Goal: Task Accomplishment & Management: Manage account settings

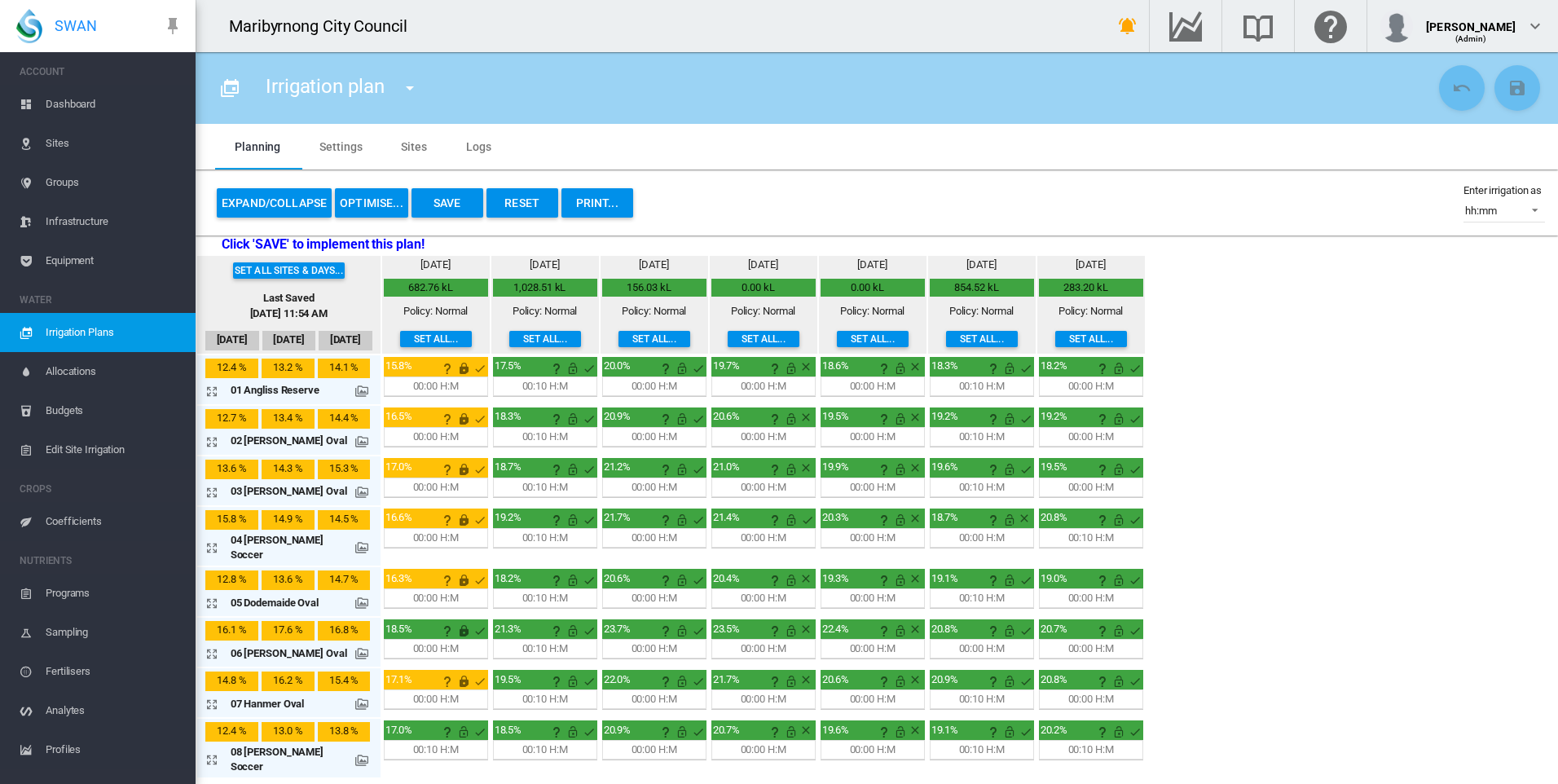
scroll to position [533, 0]
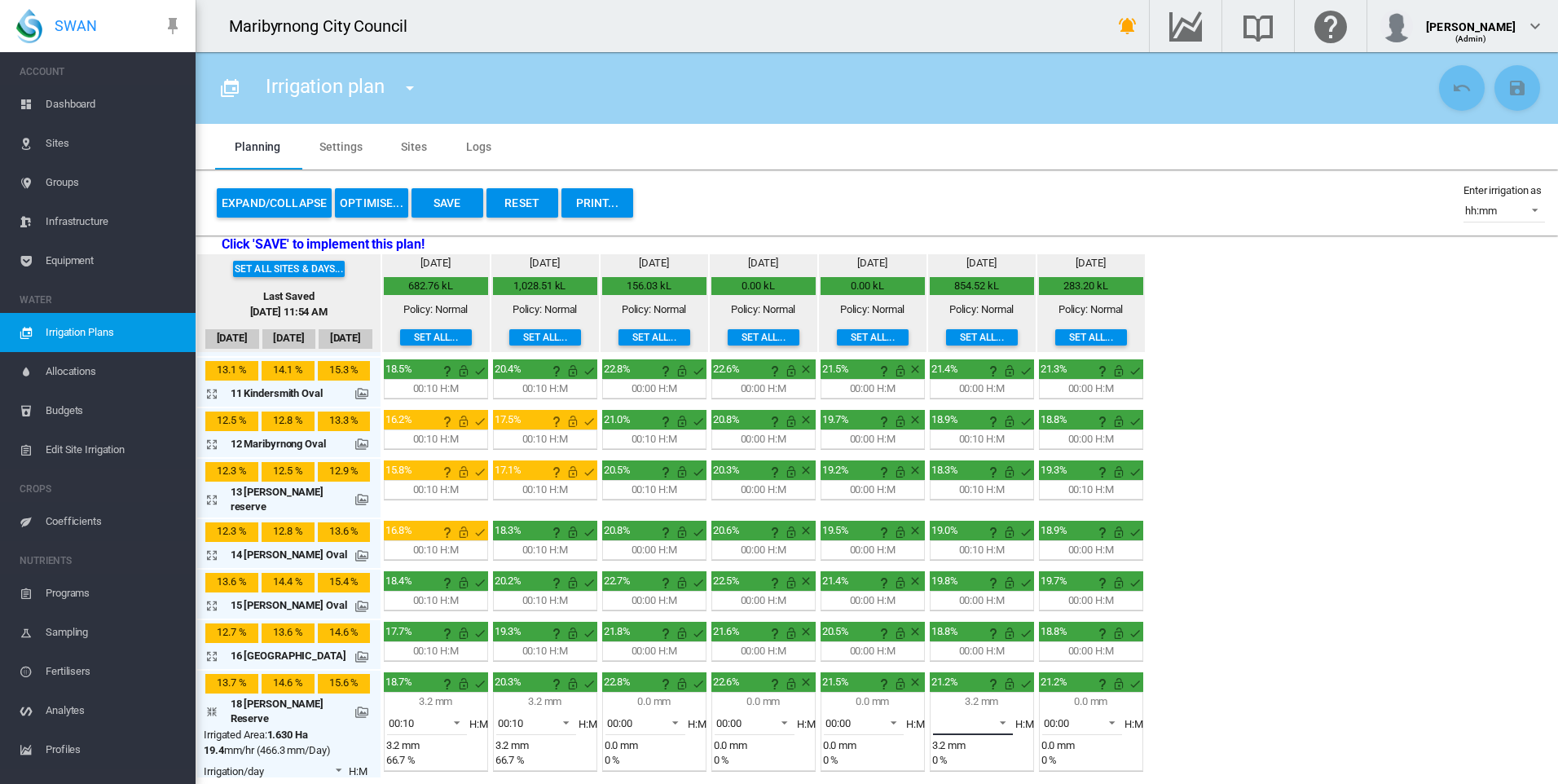
click at [953, 710] on md-select "00:00 00:05 00:10" at bounding box center [973, 722] width 80 height 25
click at [962, 682] on md-option "00:00" at bounding box center [971, 672] width 111 height 39
drag, startPoint x: 210, startPoint y: 667, endPoint x: 225, endPoint y: 667, distance: 15.0
click at [210, 702] on md-icon "icon-arrow-collapse" at bounding box center [215, 711] width 19 height 19
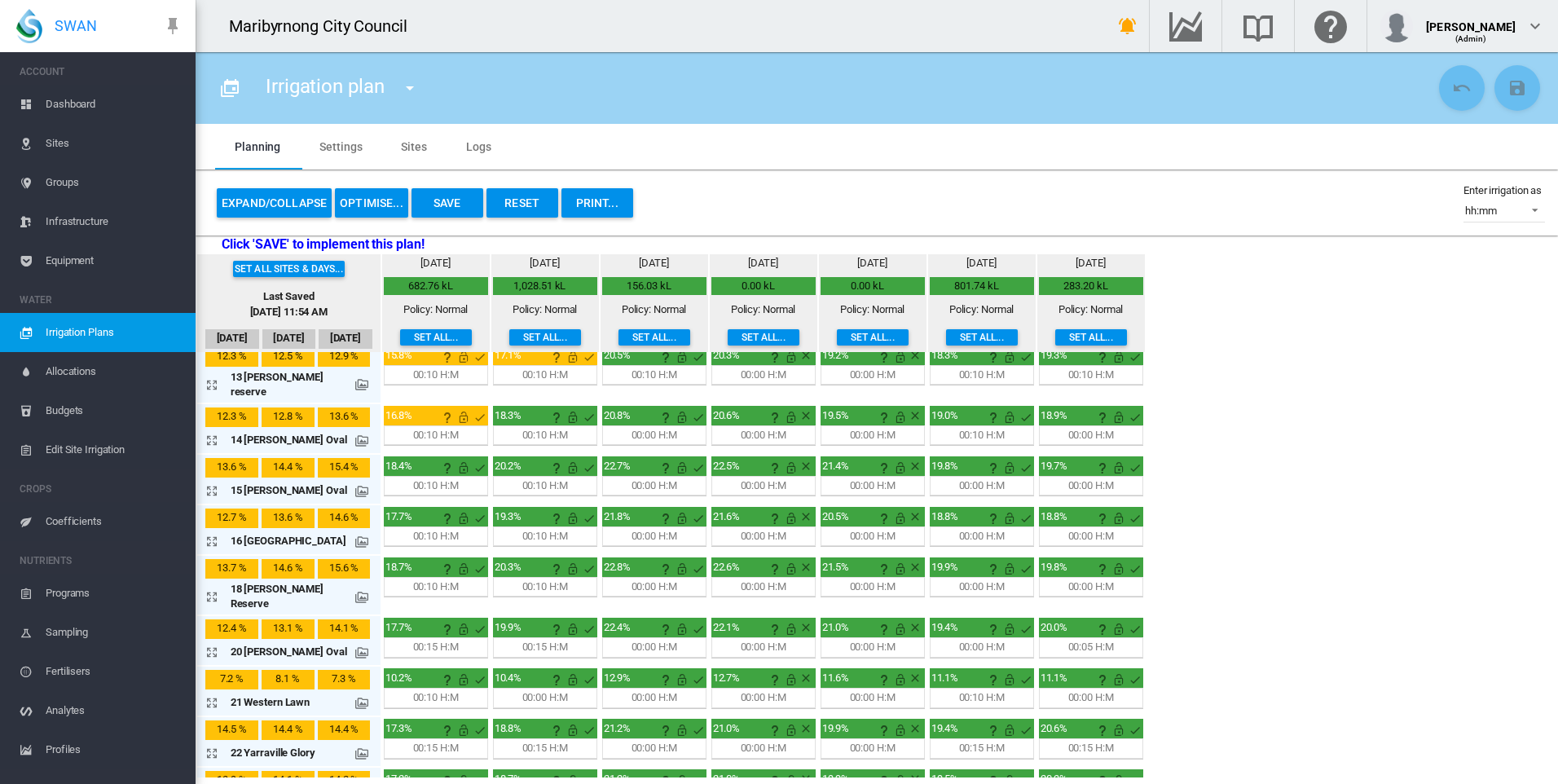
scroll to position [649, 0]
click at [209, 641] on md-icon "icon-arrow-expand" at bounding box center [215, 650] width 19 height 19
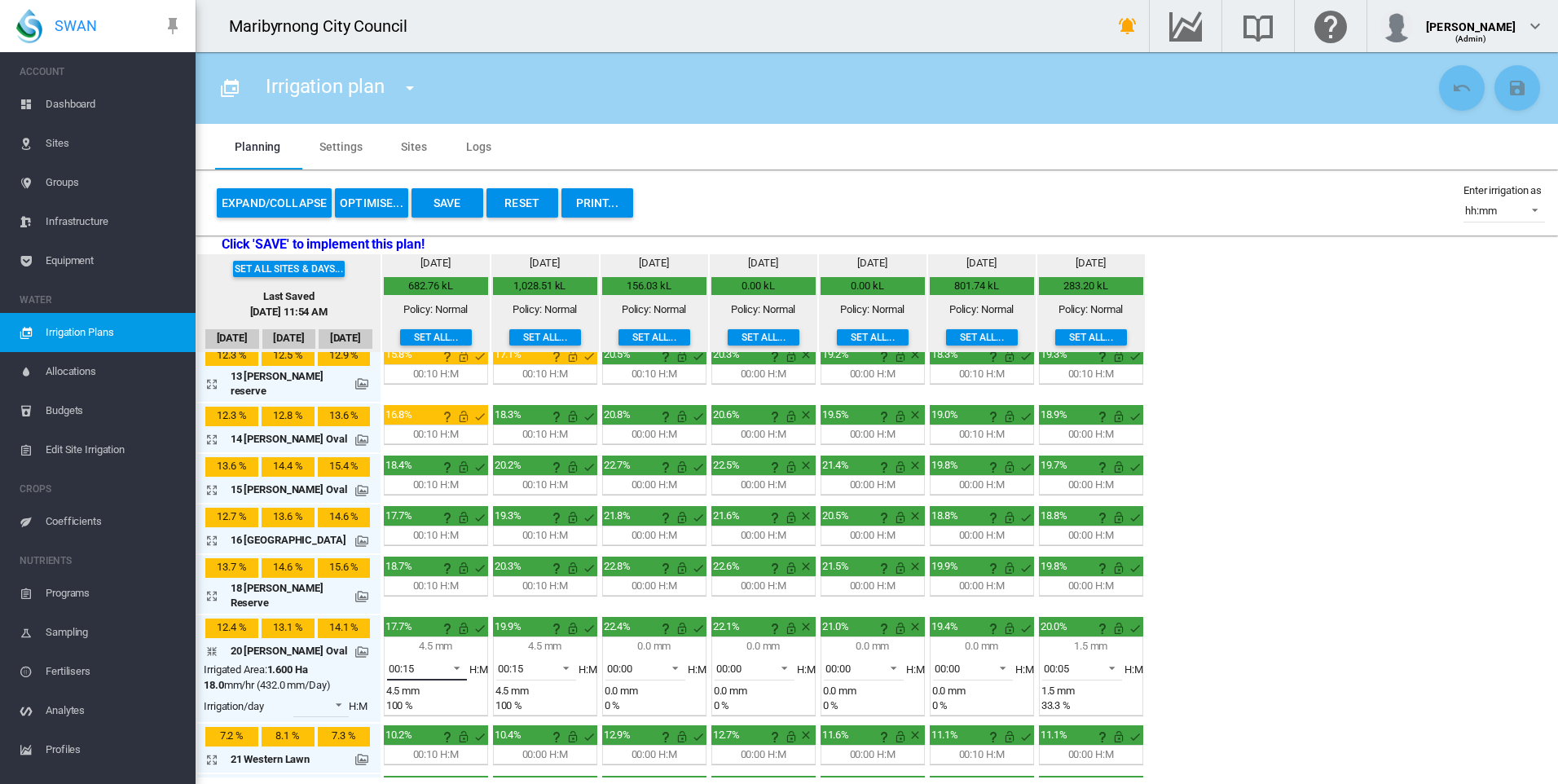
click at [443, 660] on span at bounding box center [452, 666] width 19 height 14
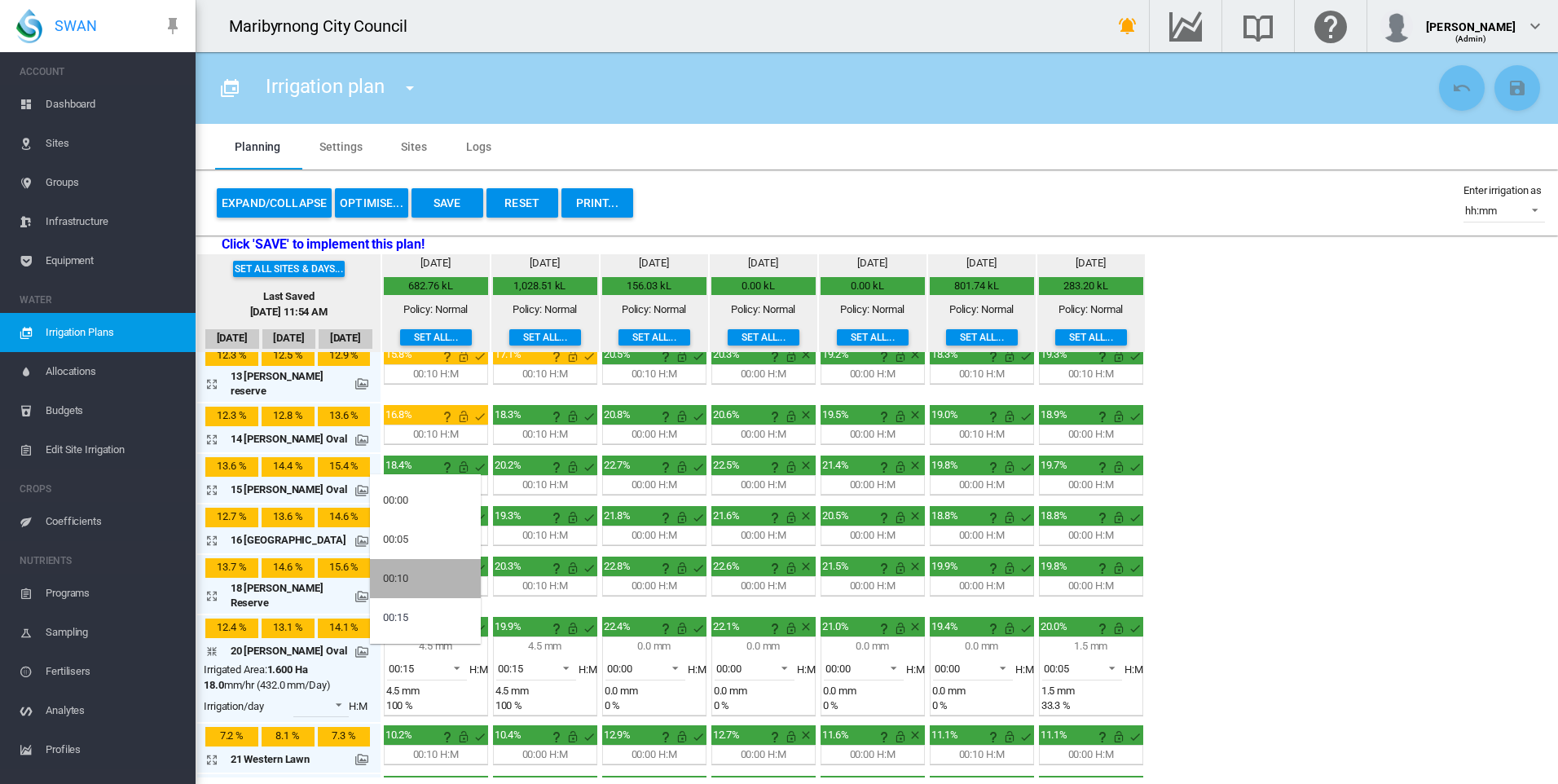
click at [408, 571] on div "00:10" at bounding box center [395, 578] width 25 height 14
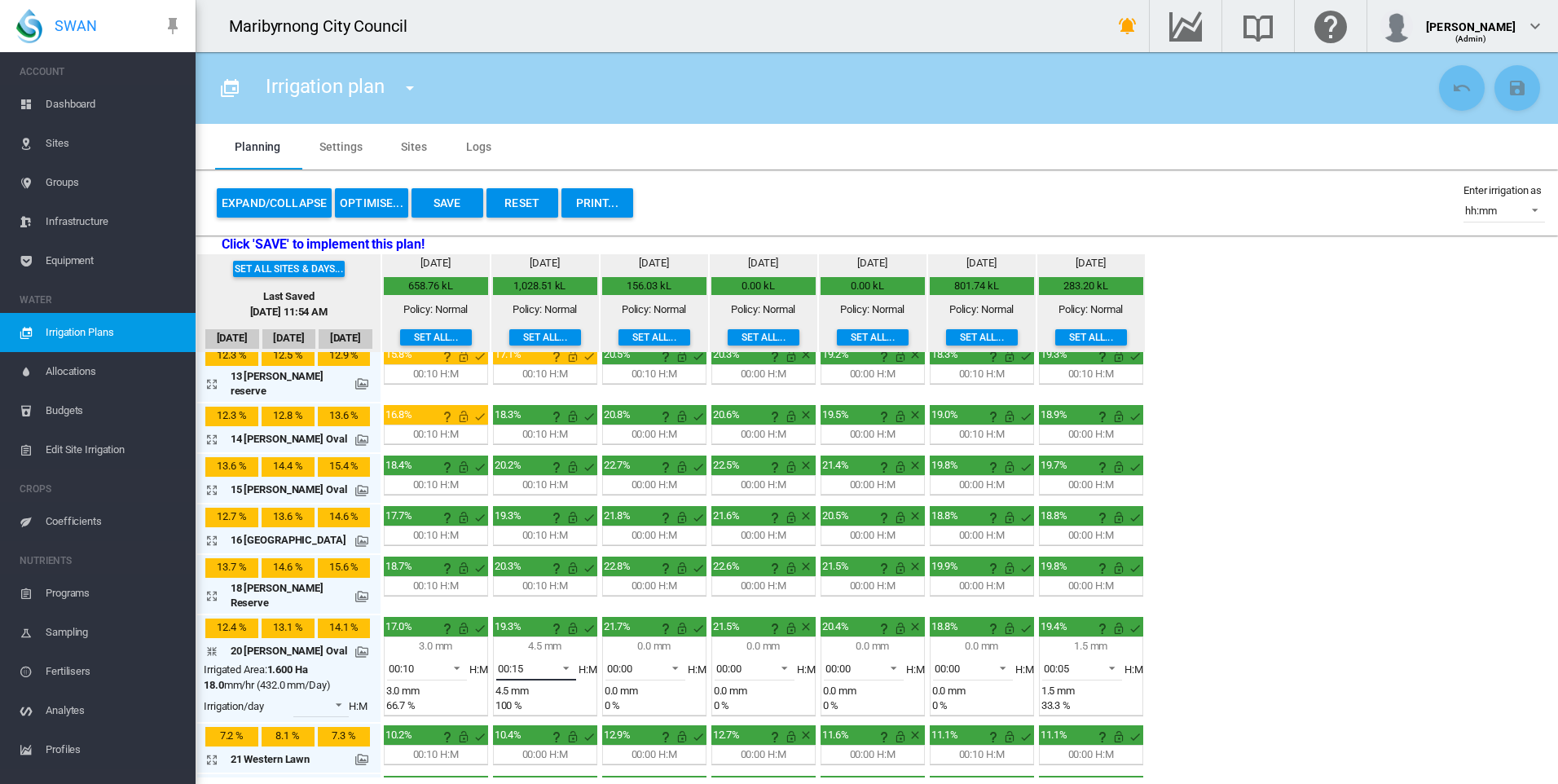
click at [539, 661] on span "00:15" at bounding box center [523, 668] width 51 height 14
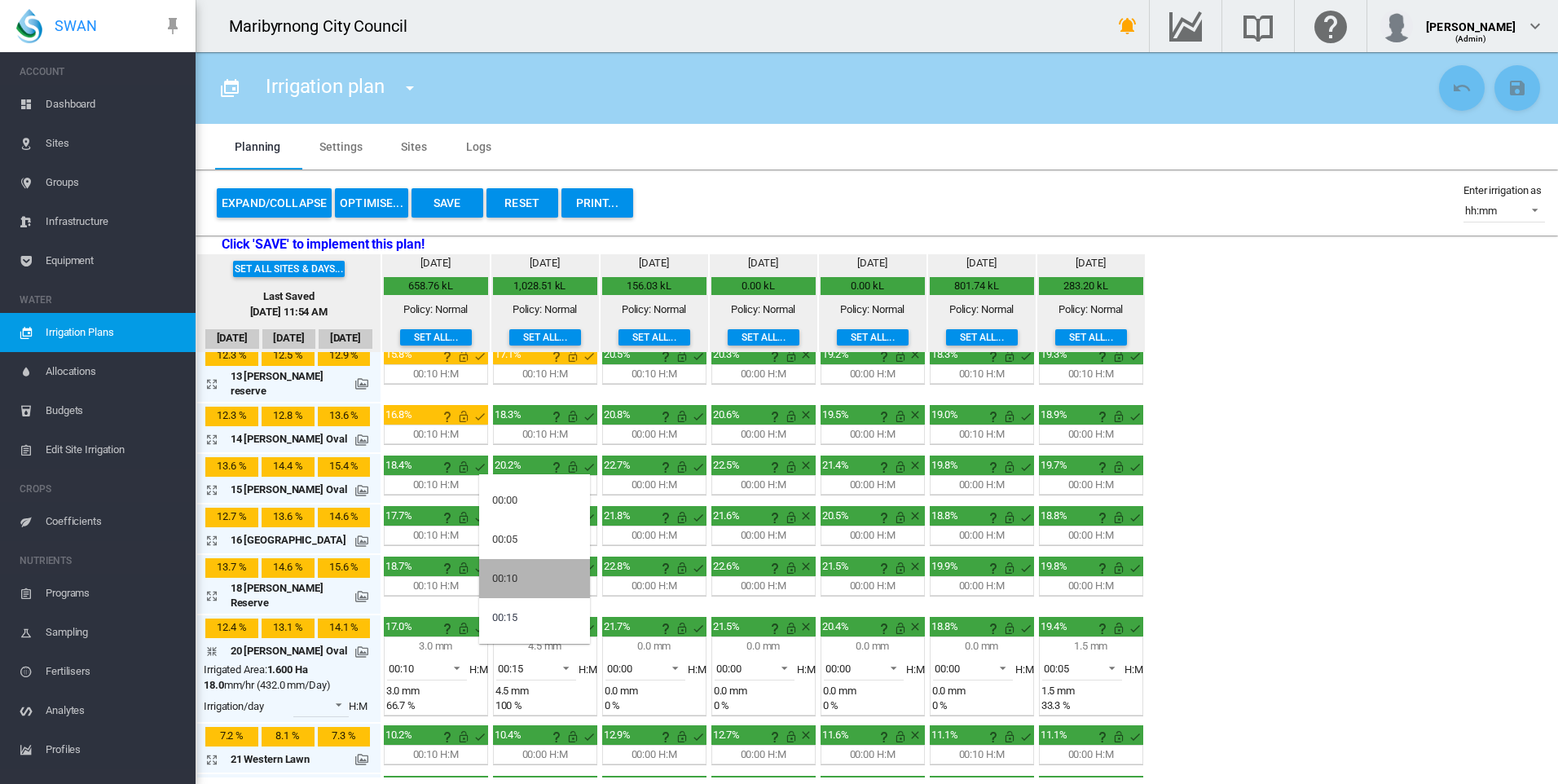
click at [533, 581] on md-option "00:10" at bounding box center [534, 578] width 111 height 39
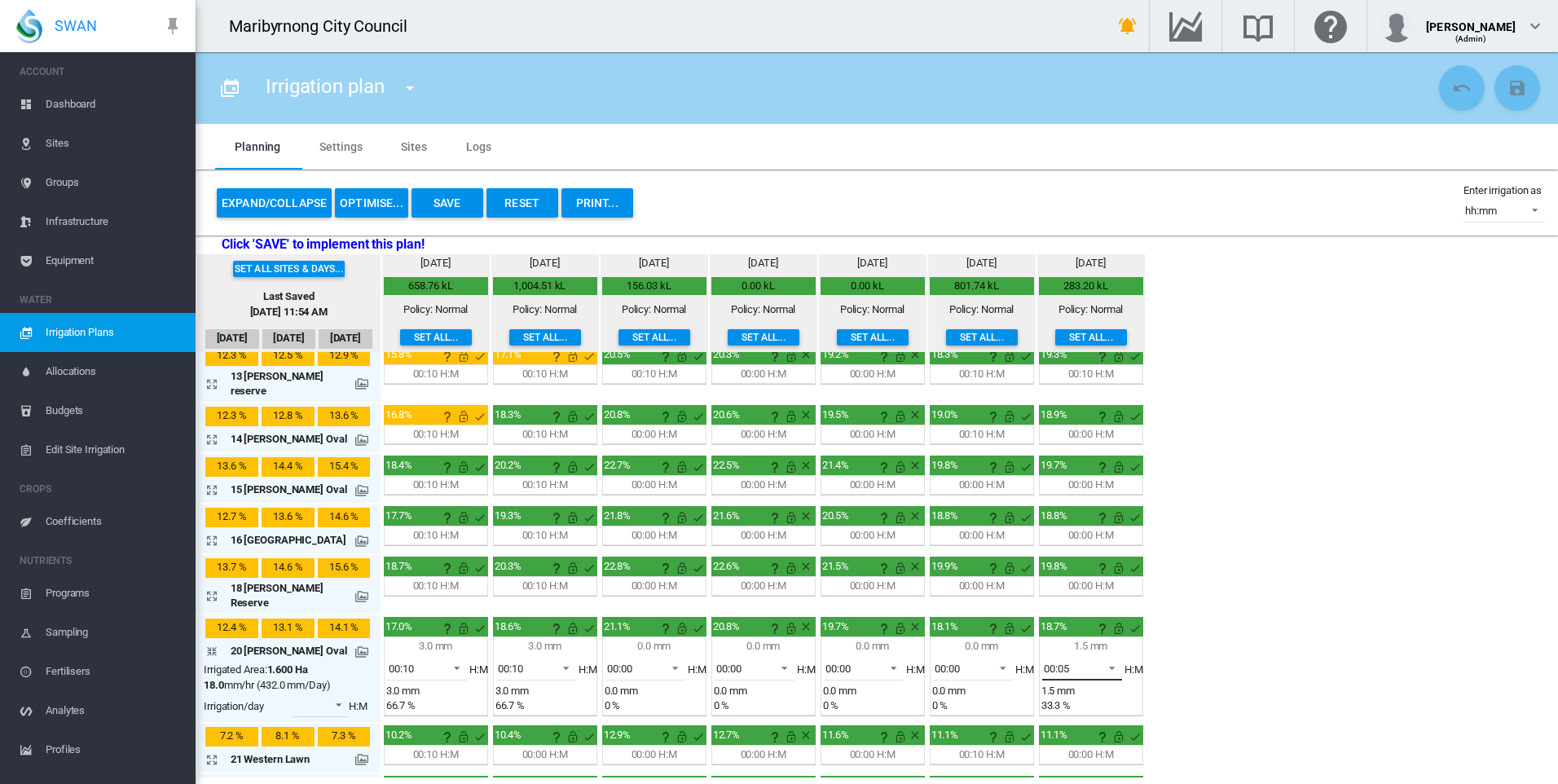
click at [1079, 661] on span "00:05" at bounding box center [1069, 668] width 51 height 14
click at [986, 621] on md-backdrop at bounding box center [779, 392] width 1558 height 784
click at [988, 660] on span at bounding box center [997, 666] width 19 height 14
click at [959, 693] on md-option "00:10" at bounding box center [971, 696] width 111 height 39
click at [1079, 661] on span "00:05" at bounding box center [1069, 668] width 51 height 14
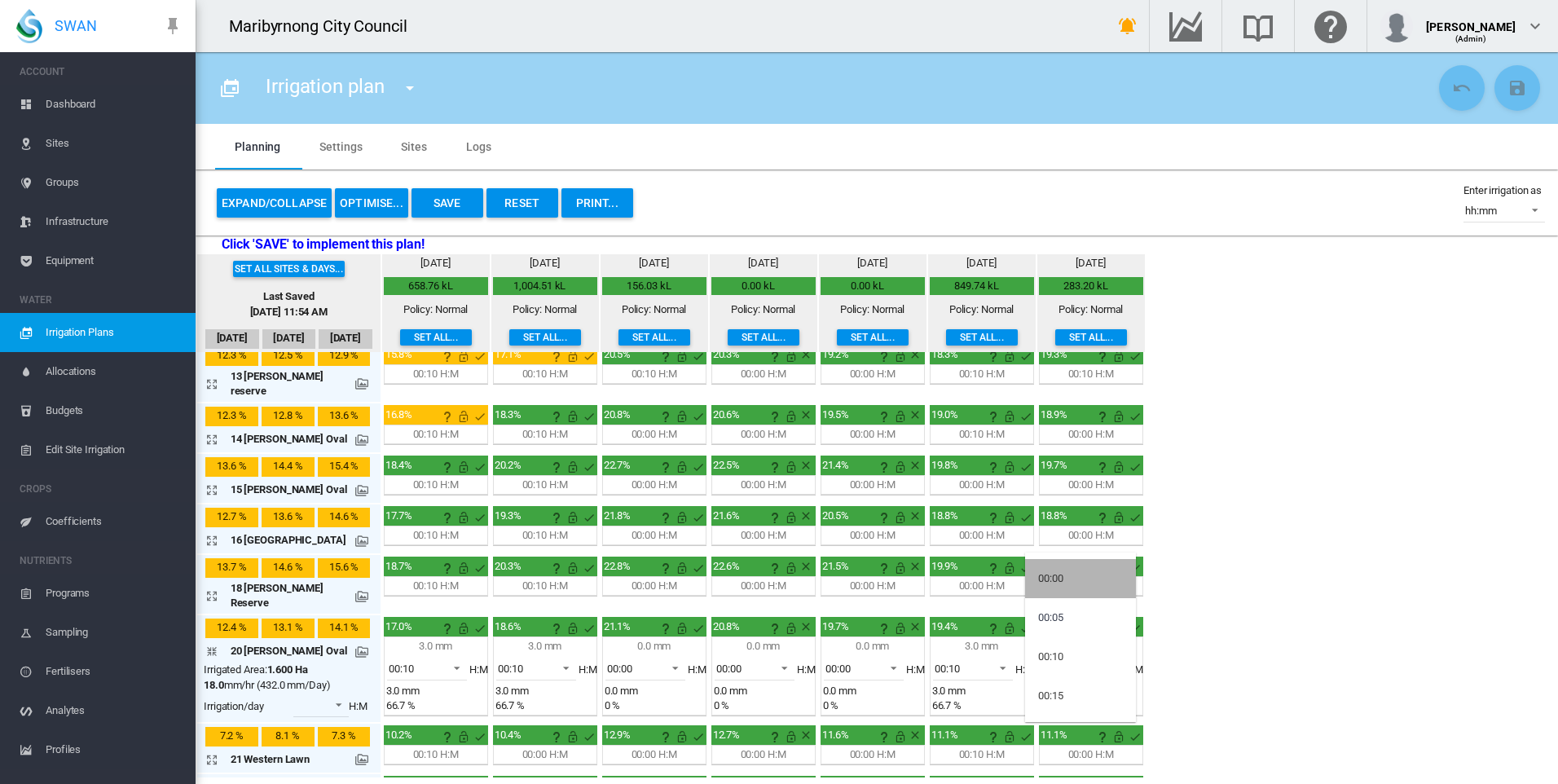
click at [1071, 580] on md-option "00:00" at bounding box center [1080, 578] width 111 height 39
click at [1235, 590] on div "Set all sites & days... Last Saved [DATE] 11:54 AM [DATE] Sep [DATE] [DATE] mm" at bounding box center [876, 516] width 1362 height 523
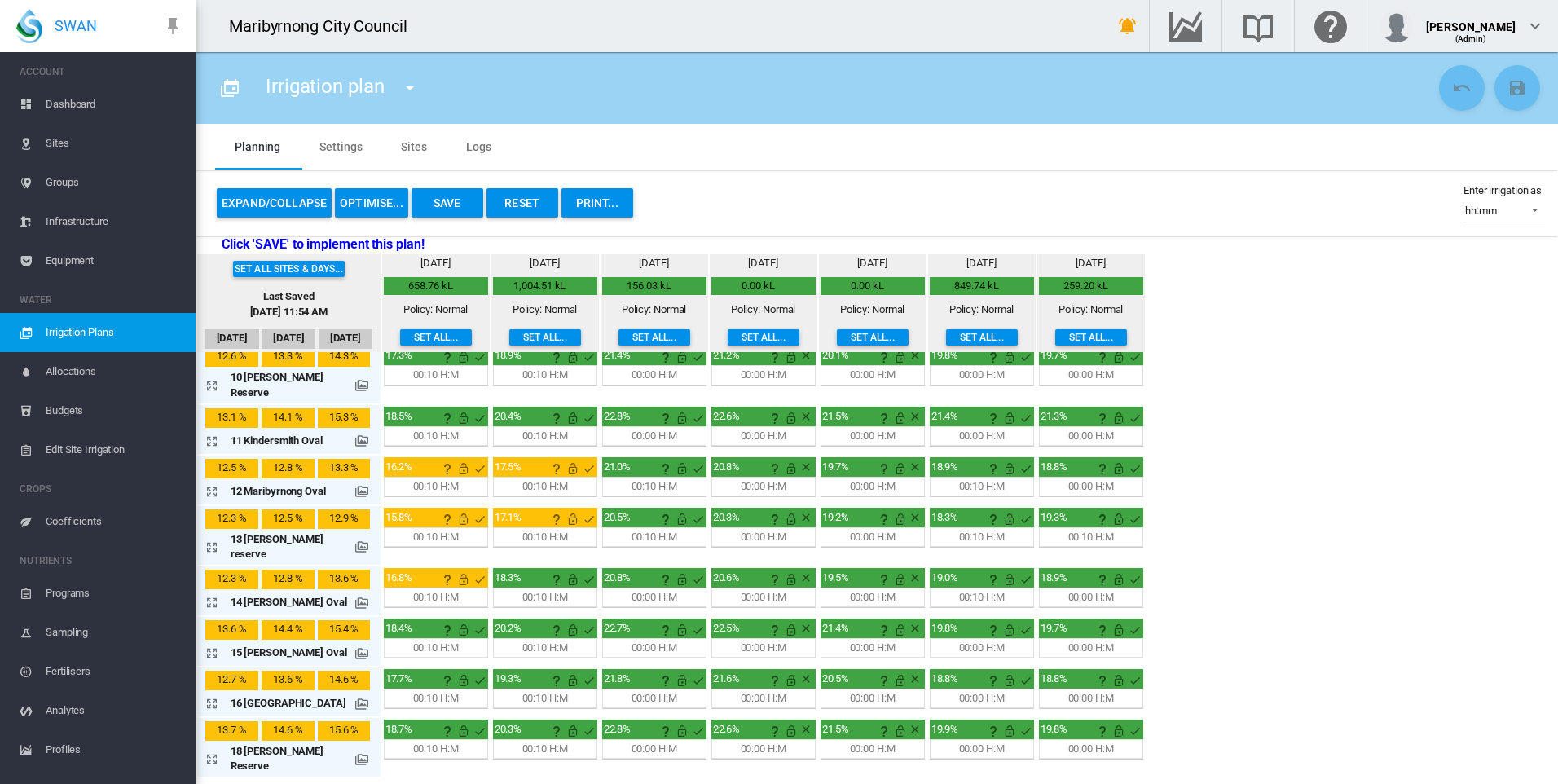
scroll to position [696, 0]
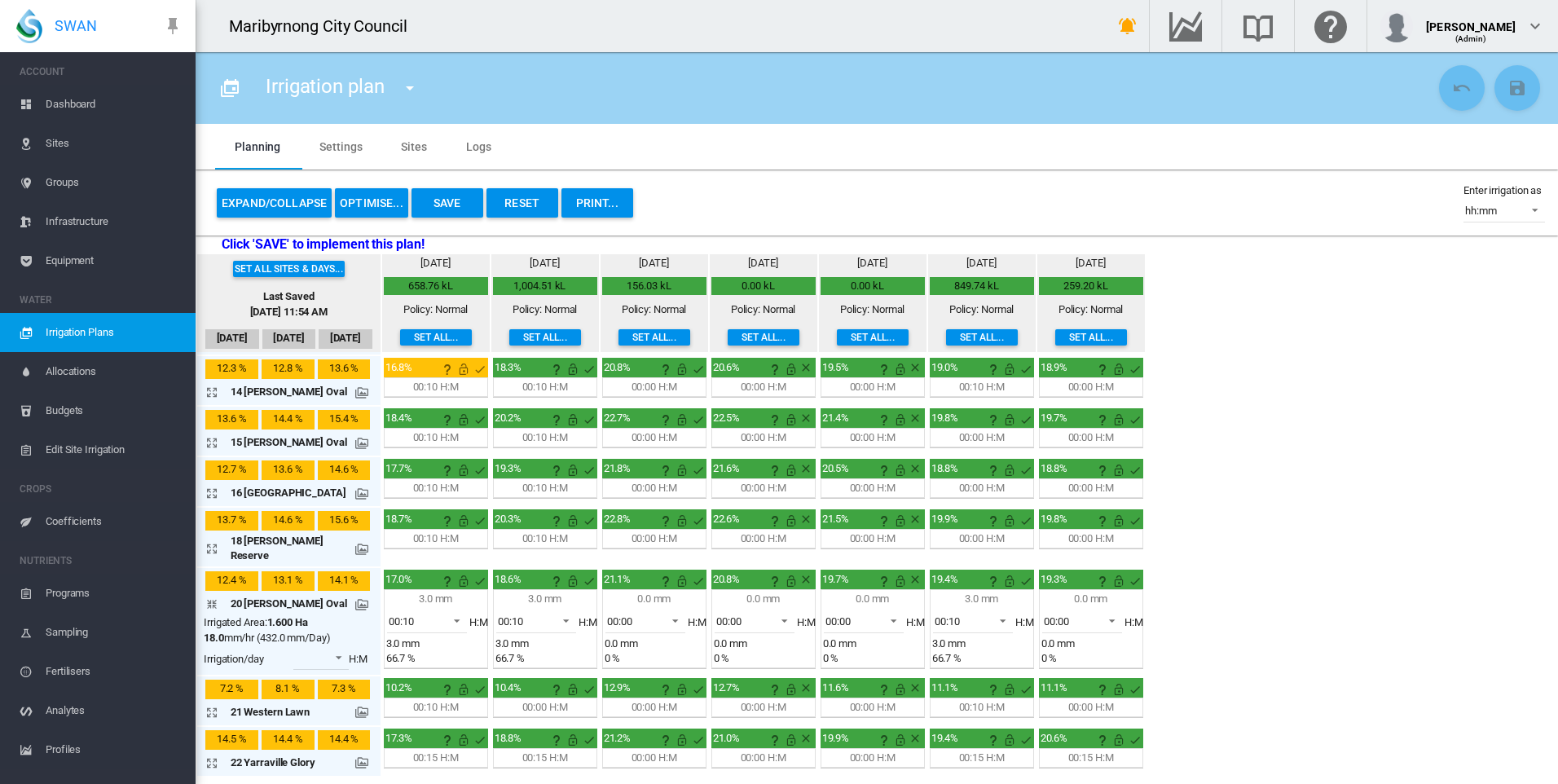
click at [217, 594] on md-icon "icon-arrow-collapse" at bounding box center [215, 604] width 19 height 19
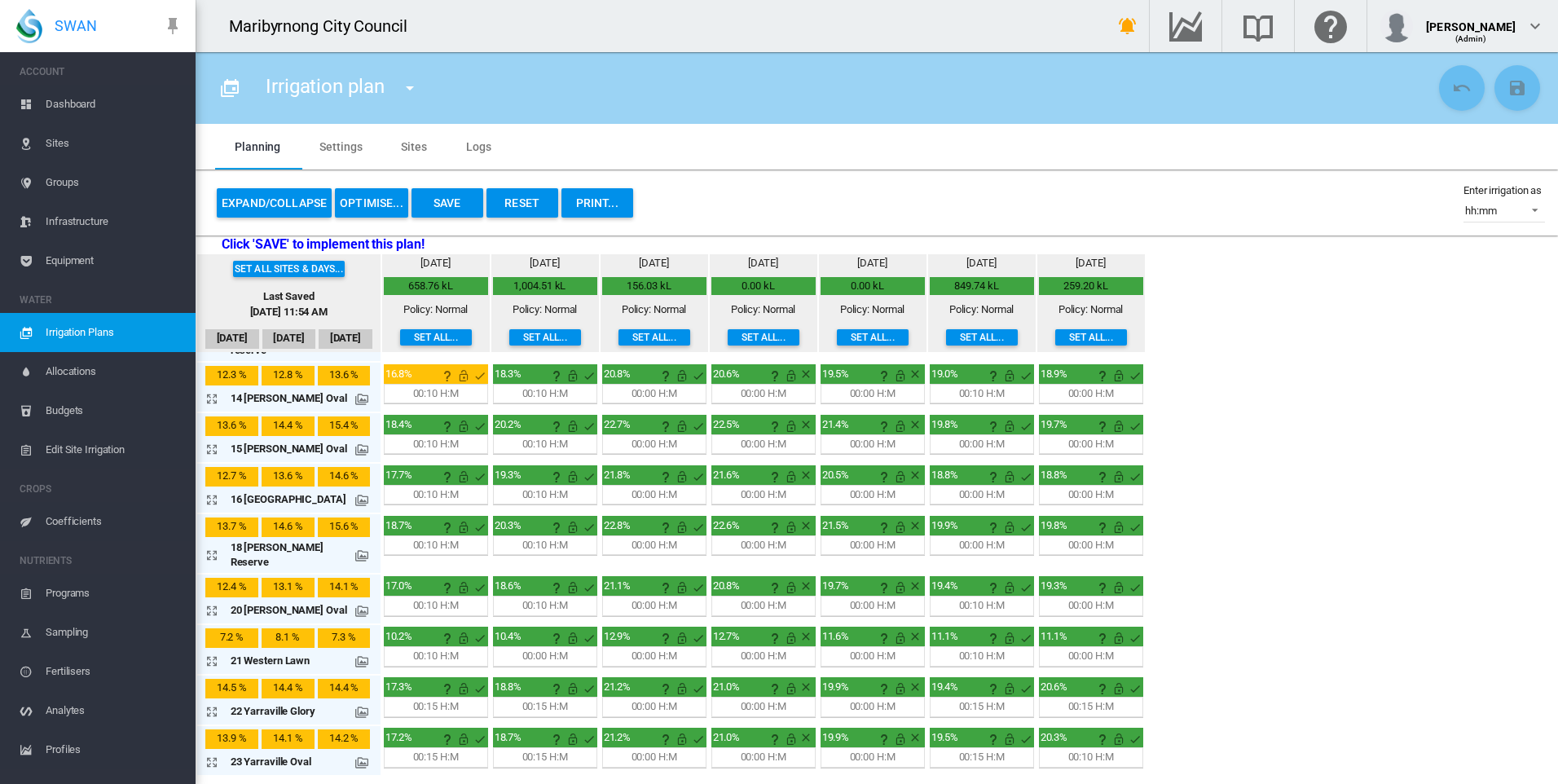
scroll to position [649, 0]
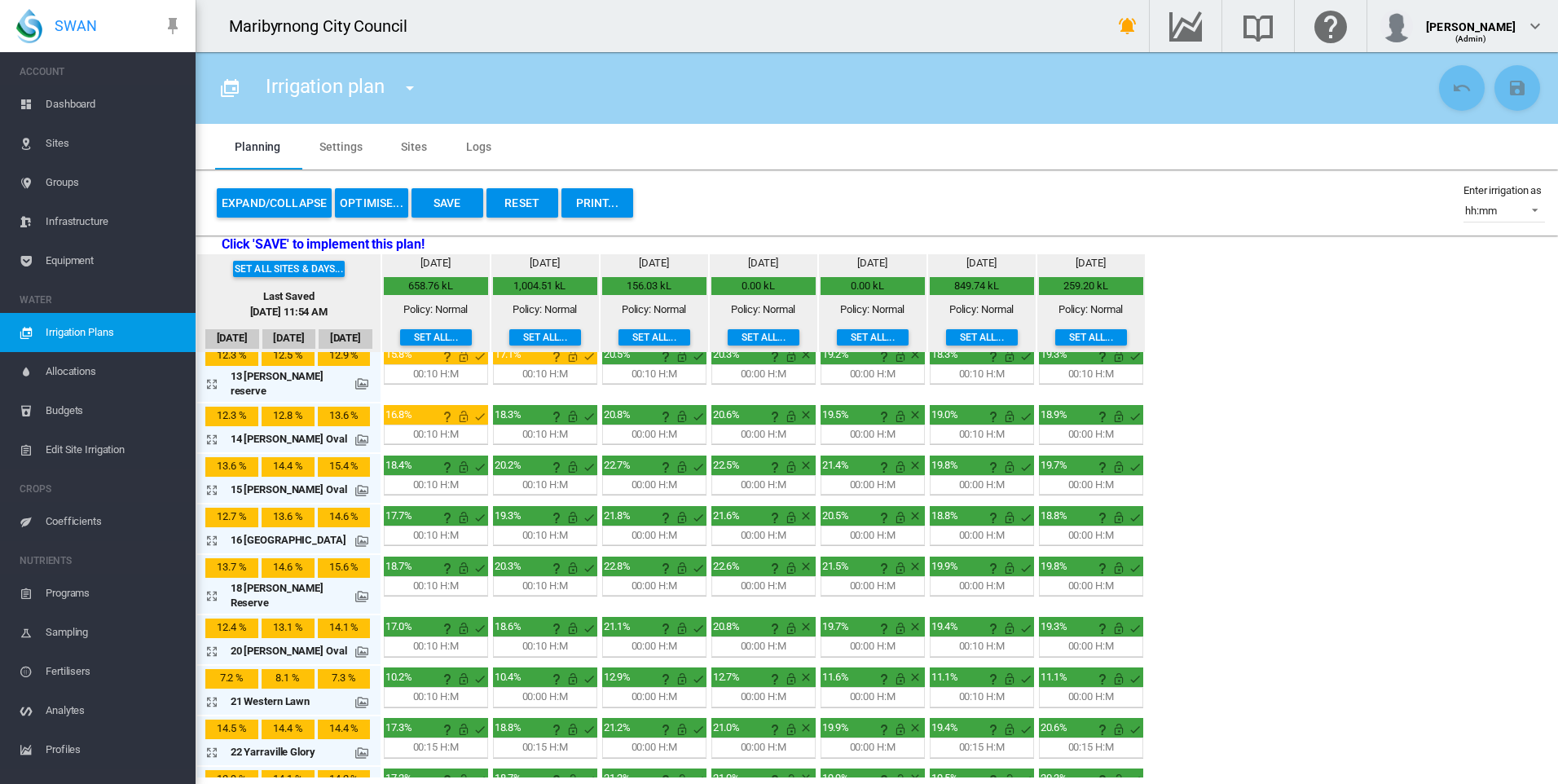
click at [211, 692] on md-icon "icon-arrow-expand" at bounding box center [215, 701] width 19 height 19
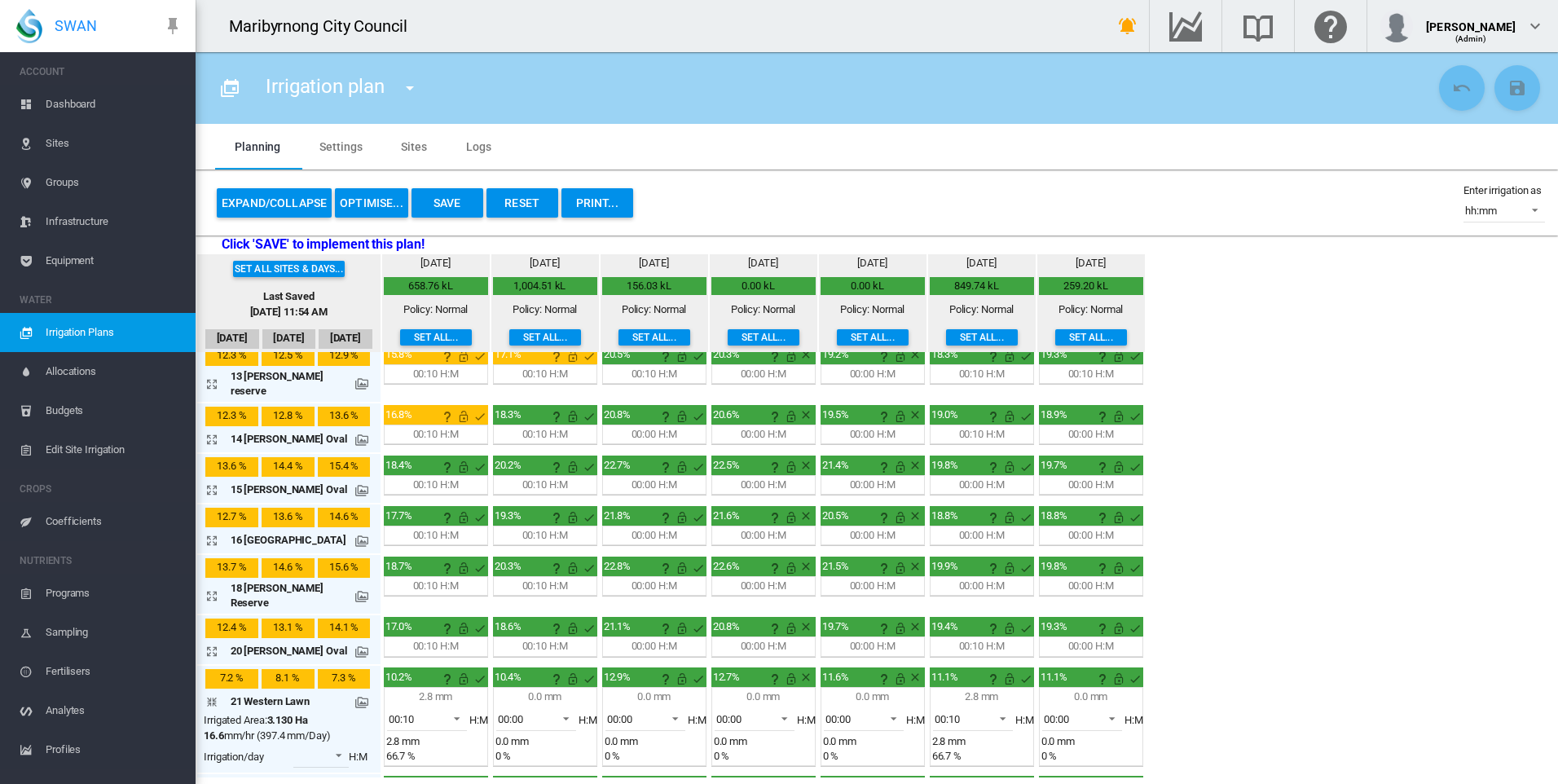
scroll to position [696, 0]
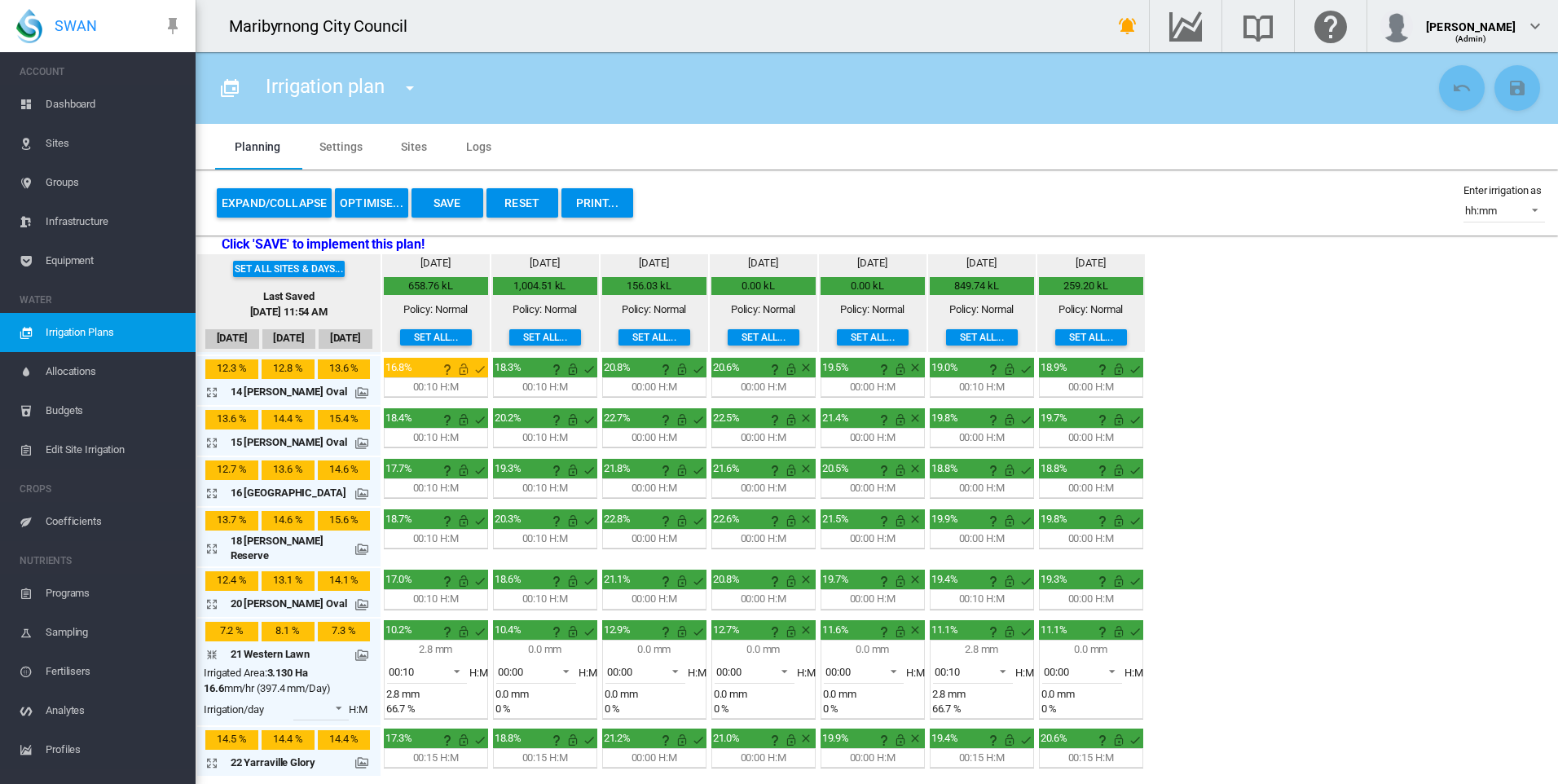
drag, startPoint x: 1205, startPoint y: 573, endPoint x: 1251, endPoint y: 599, distance: 52.8
click at [1206, 573] on div "Set all sites & days... Last Saved [DATE] 11:54 AM [DATE] Sep [DATE] [DATE] mm" at bounding box center [876, 516] width 1362 height 523
click at [212, 644] on md-icon "icon-arrow-collapse" at bounding box center [215, 654] width 19 height 19
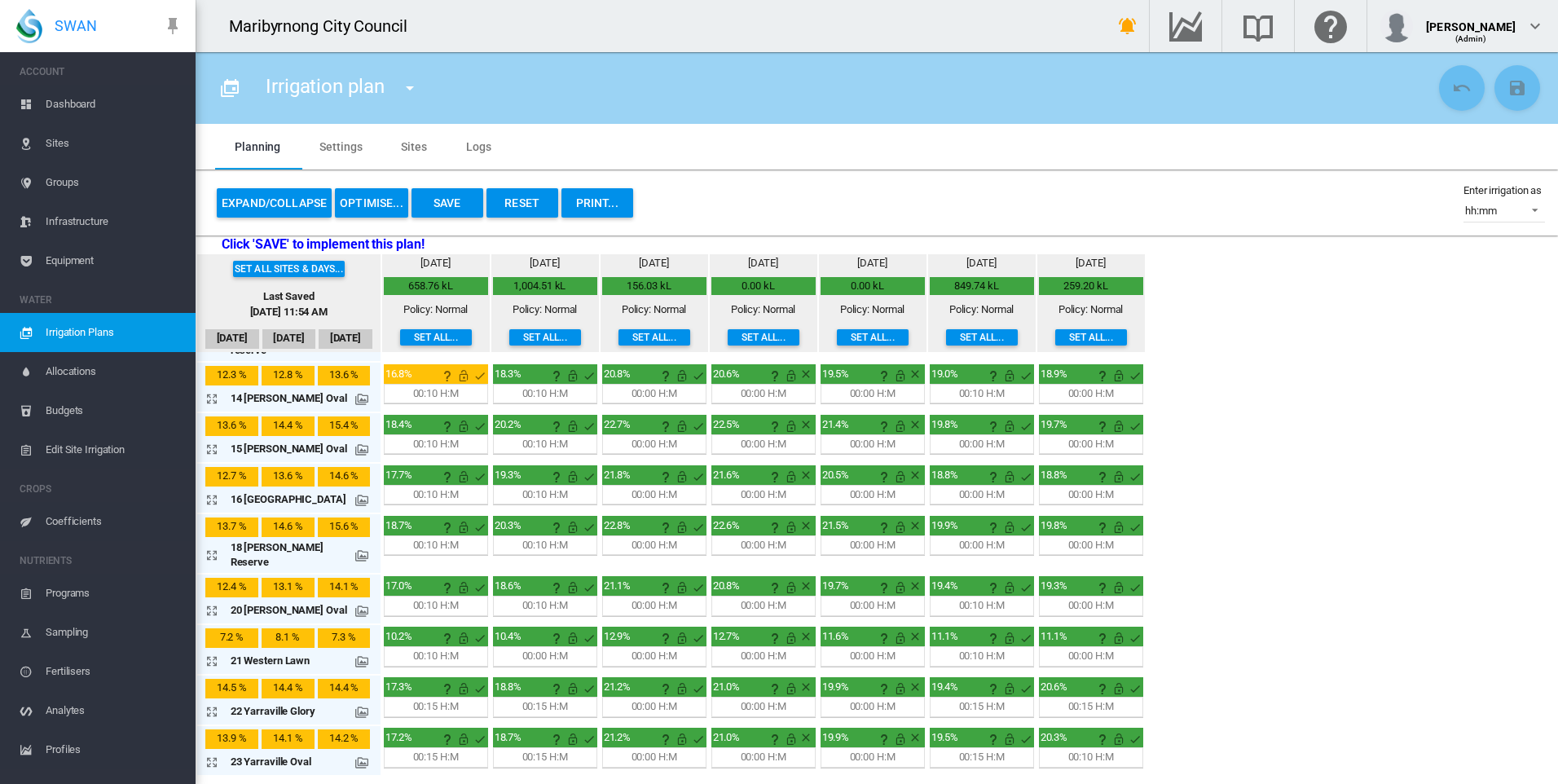
scroll to position [649, 0]
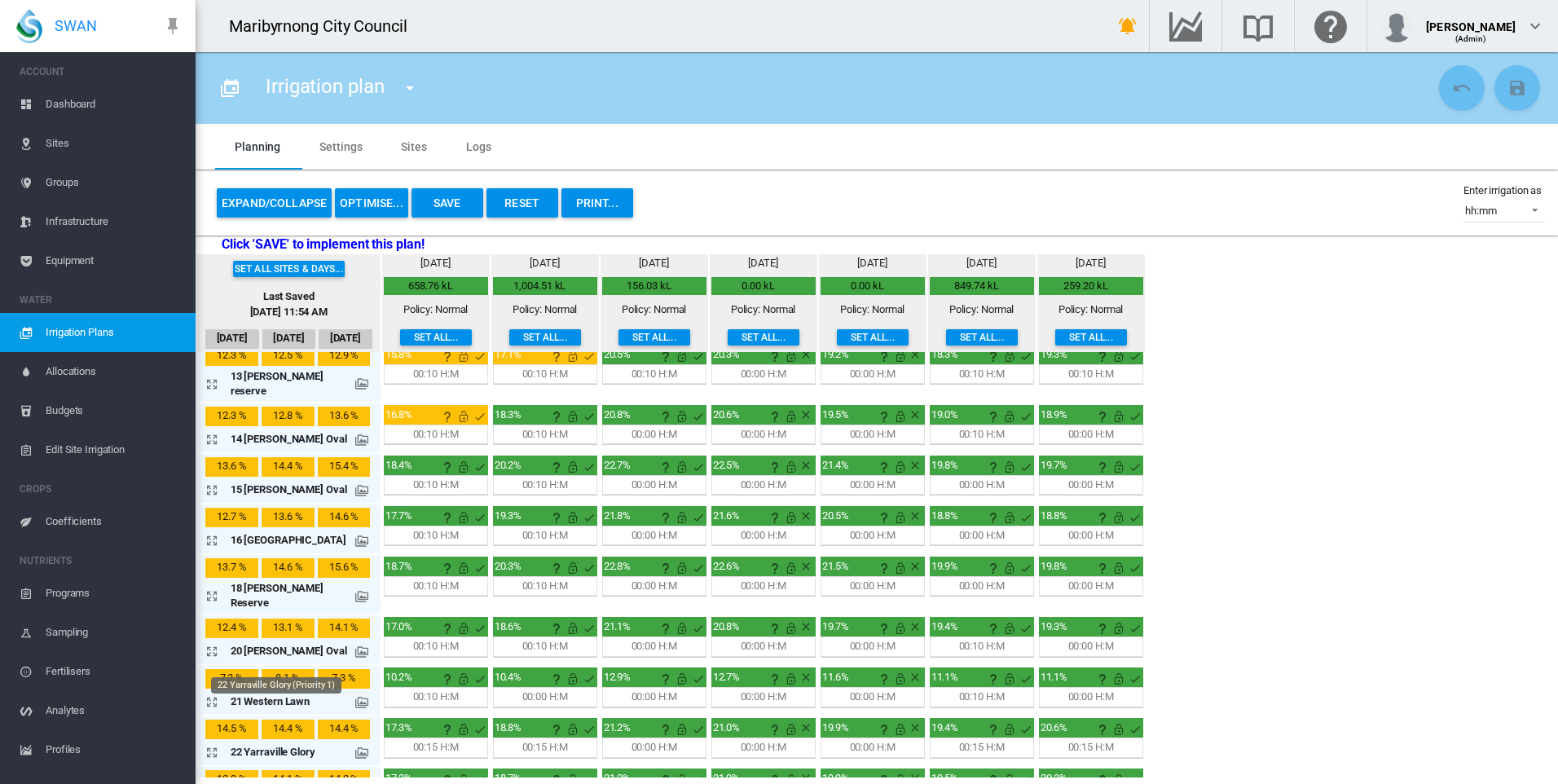
click at [230, 745] on div "22 Yarraville Glory" at bounding box center [289, 752] width 117 height 14
click at [212, 743] on md-icon "icon-arrow-expand" at bounding box center [215, 752] width 19 height 19
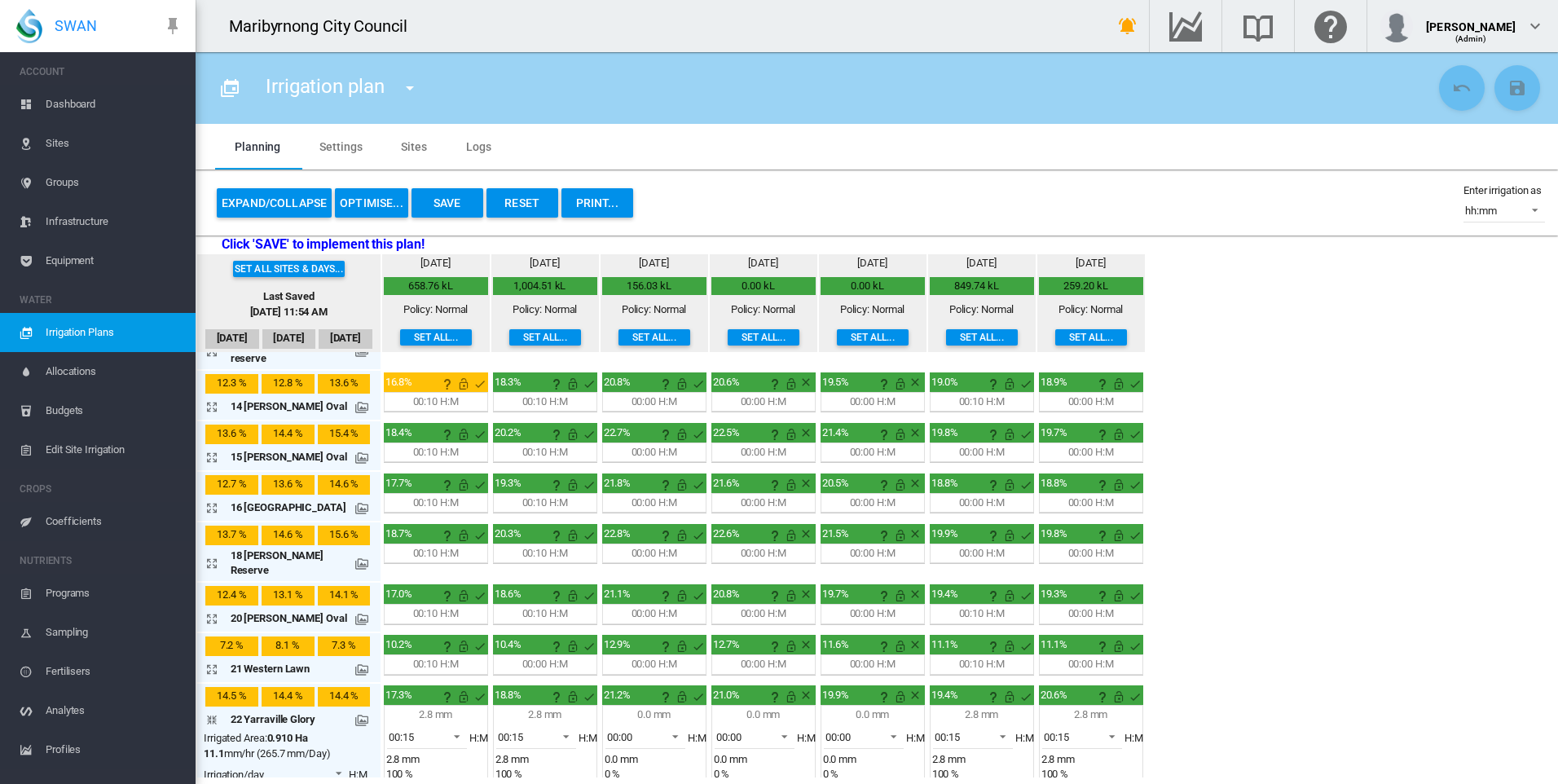
scroll to position [696, 0]
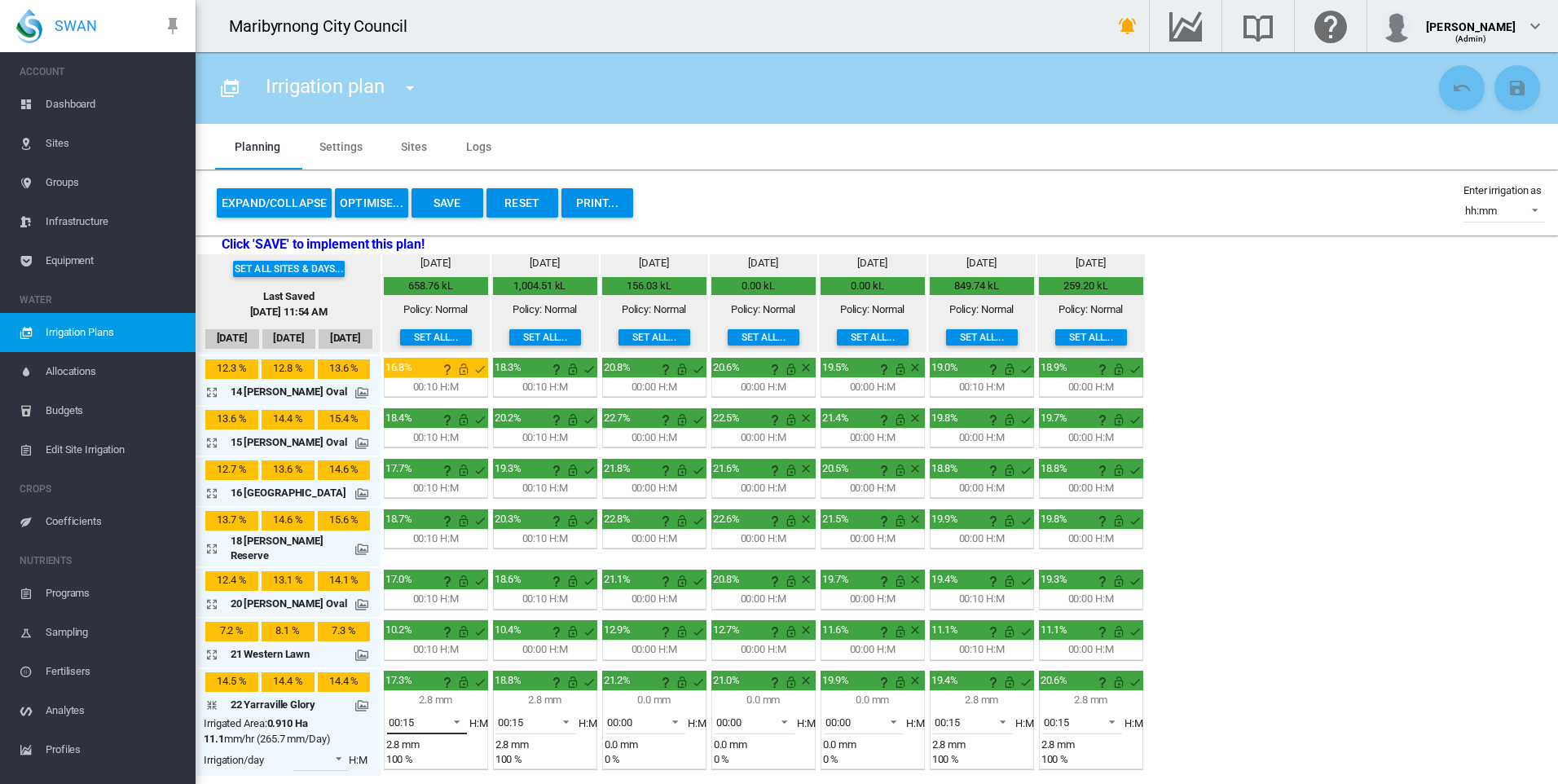
click at [443, 713] on span at bounding box center [452, 720] width 19 height 14
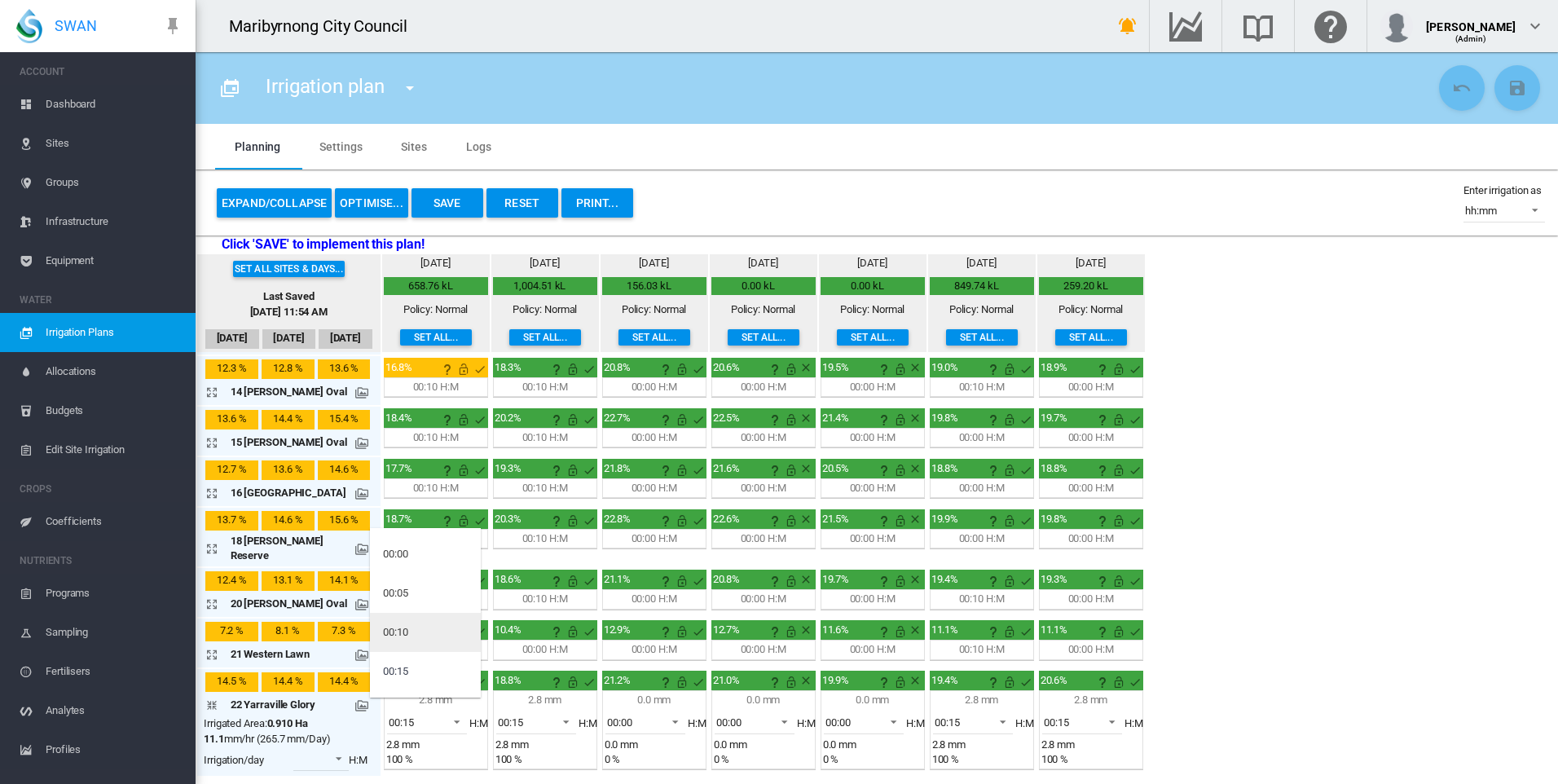
click at [423, 639] on md-option "00:10" at bounding box center [425, 632] width 111 height 39
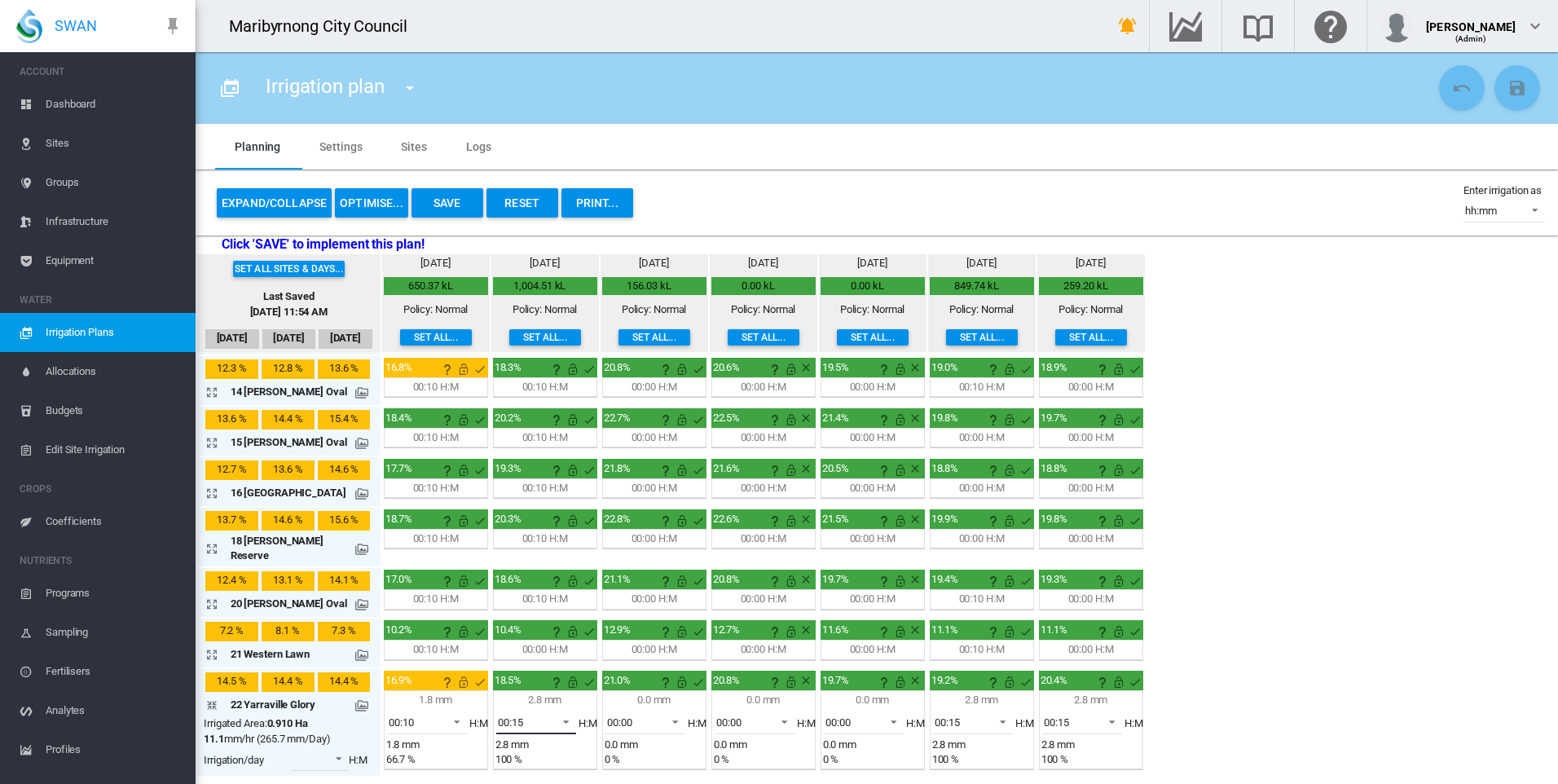
click at [544, 709] on md-select-value "00:15" at bounding box center [536, 721] width 80 height 25
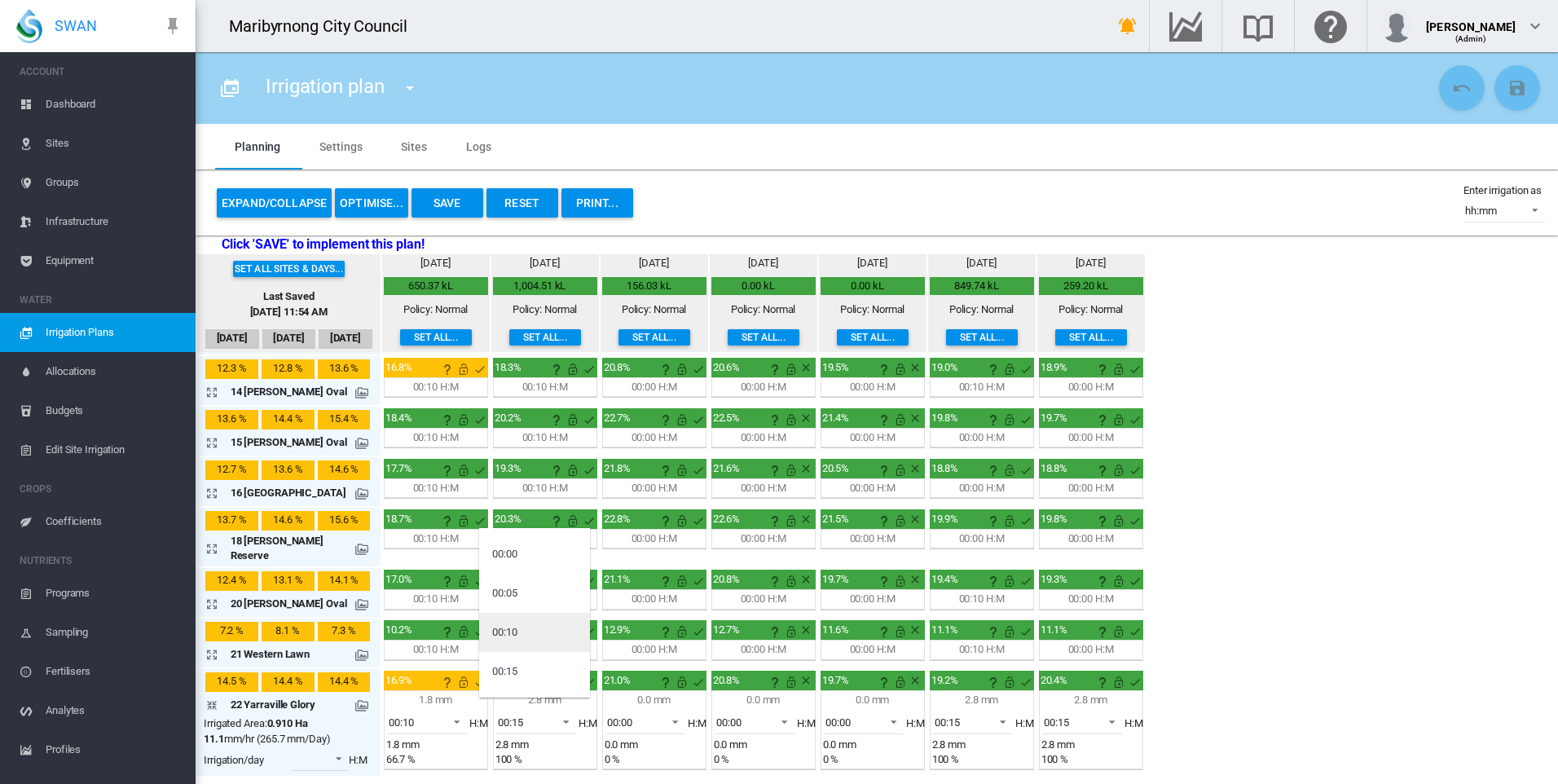
click at [527, 639] on md-option "00:10" at bounding box center [534, 632] width 111 height 39
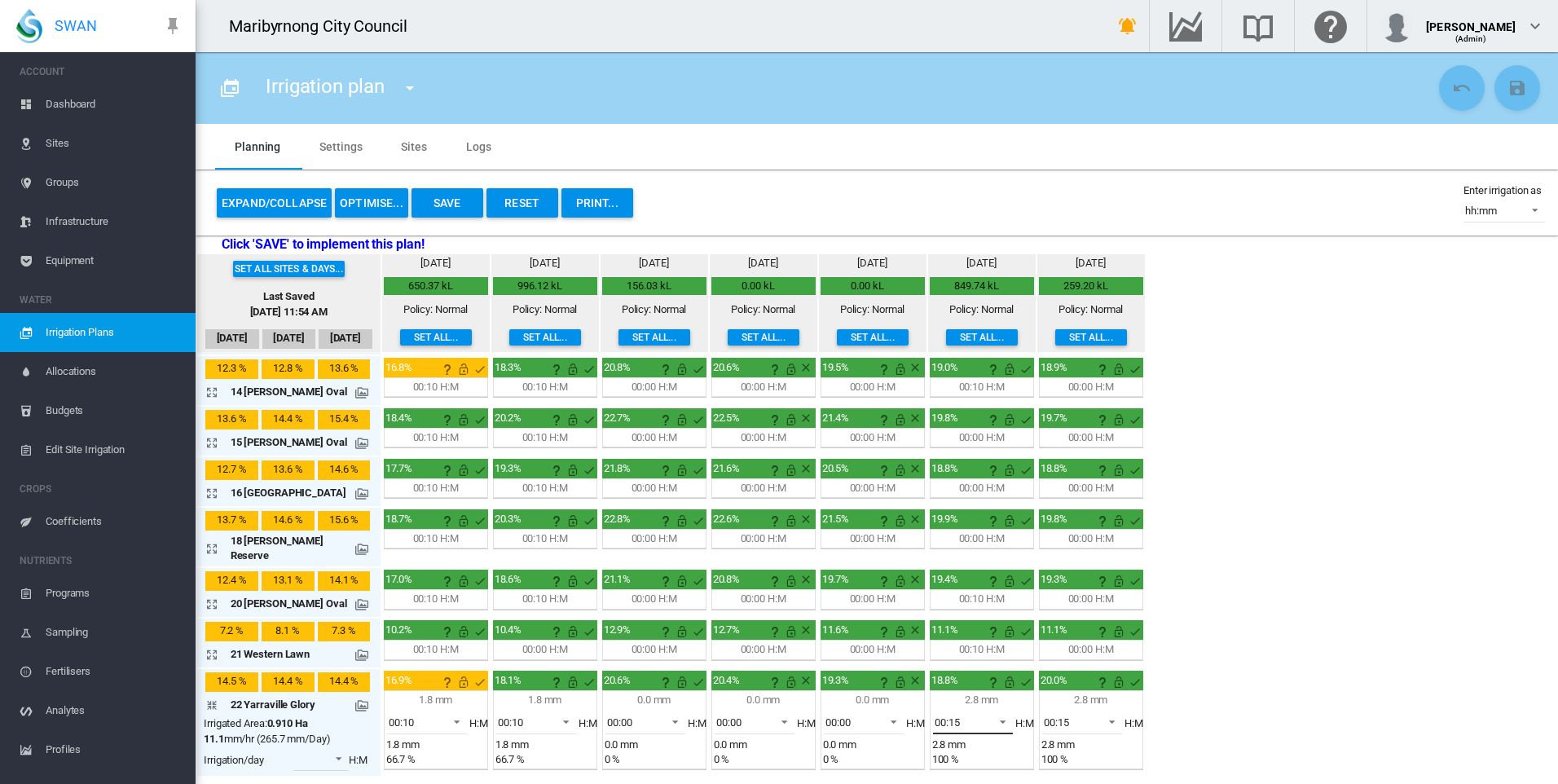
click at [959, 715] on span "00:15" at bounding box center [960, 722] width 51 height 14
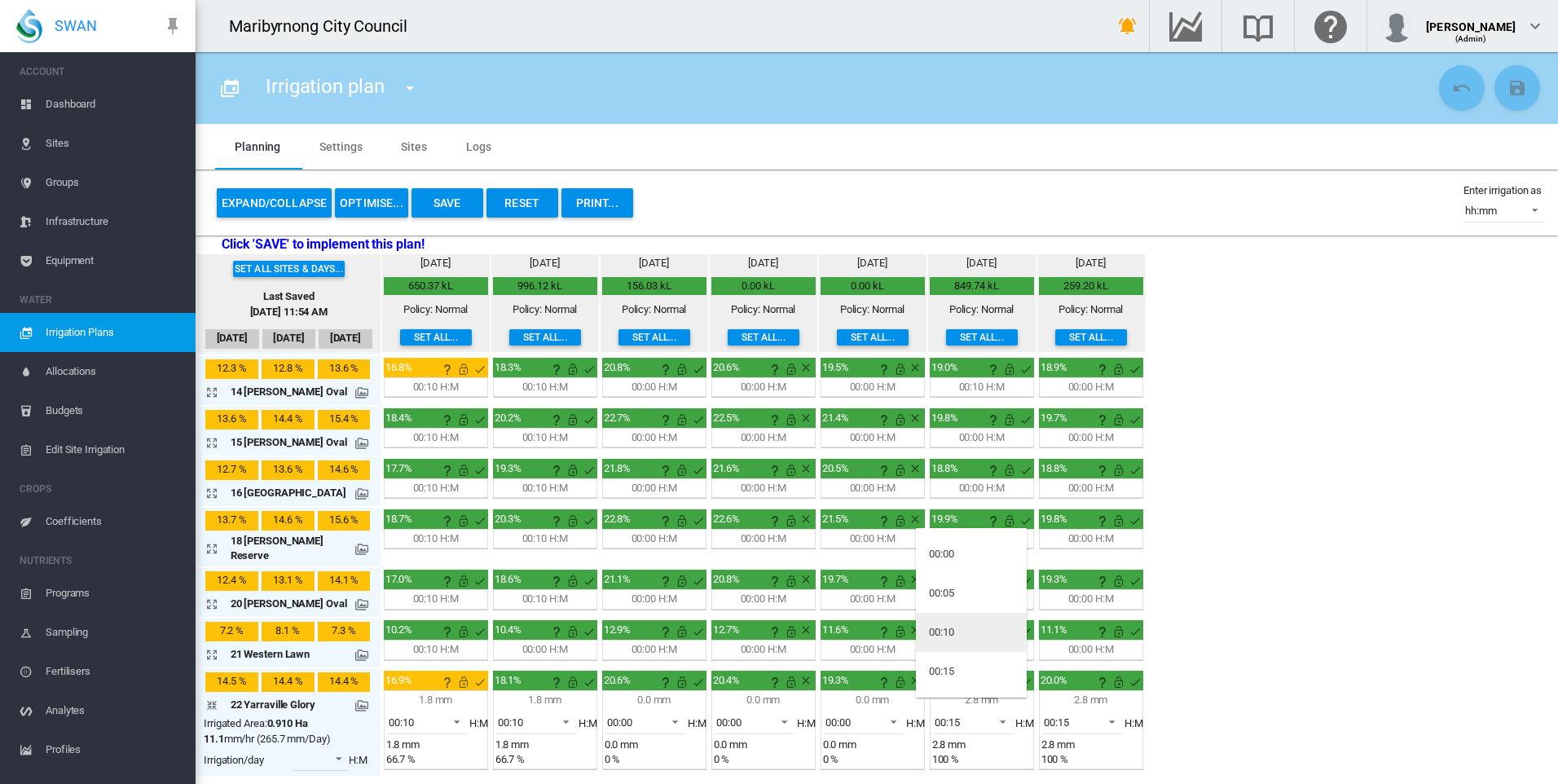
click at [973, 631] on md-option "00:10" at bounding box center [971, 632] width 111 height 39
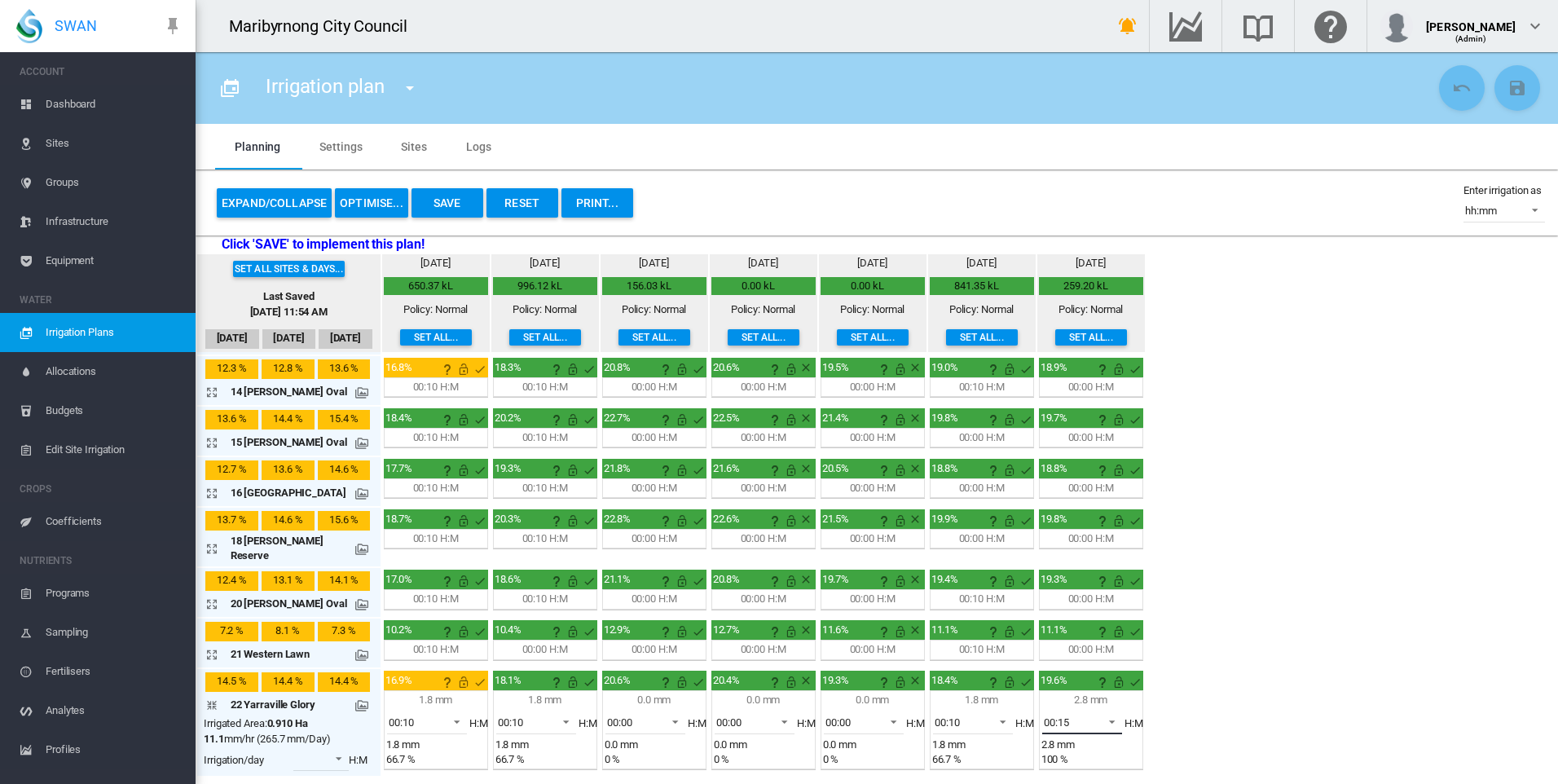
click at [1100, 713] on span at bounding box center [1107, 720] width 19 height 14
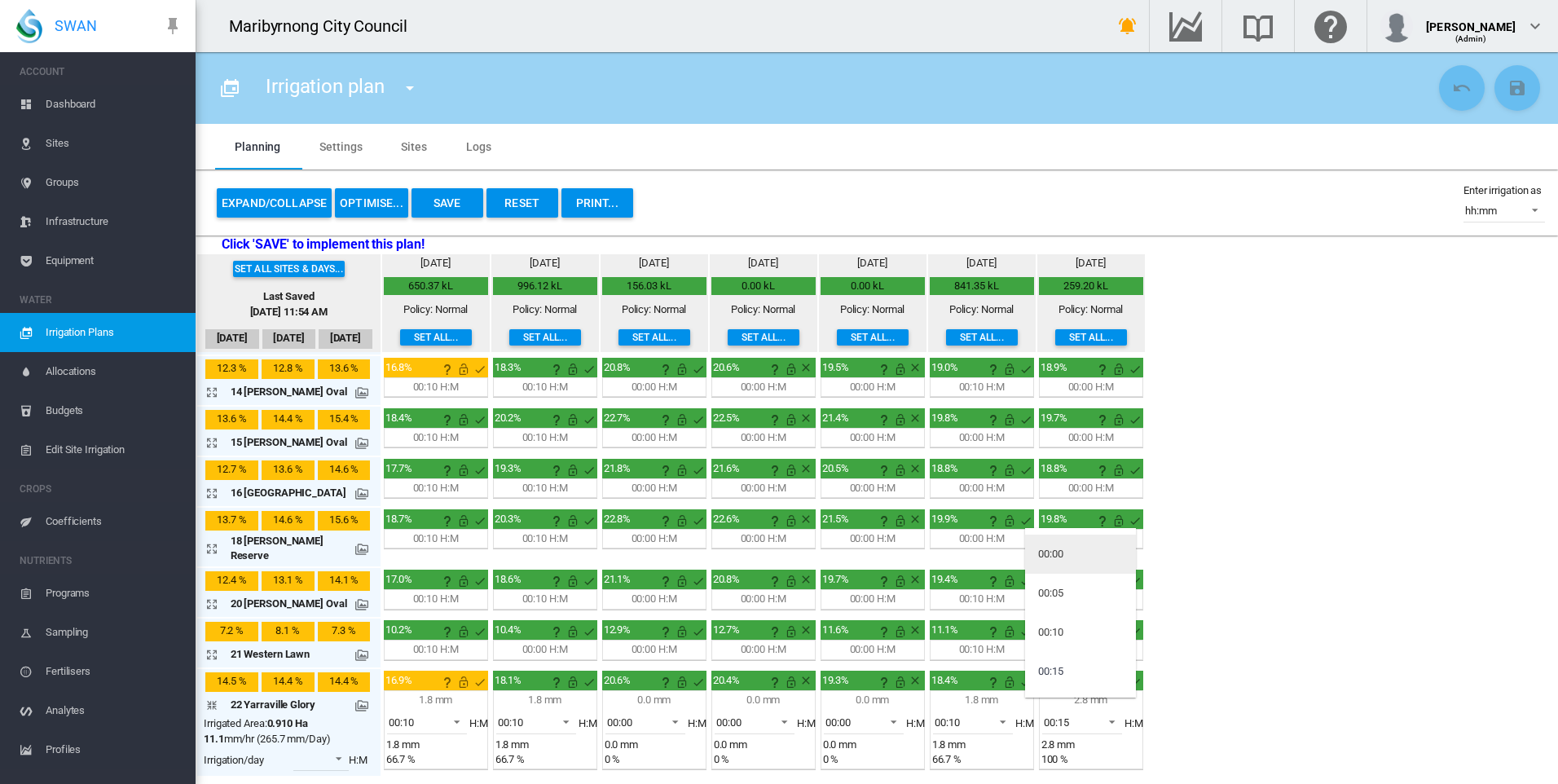
click at [1094, 552] on md-option "00:00" at bounding box center [1080, 554] width 111 height 39
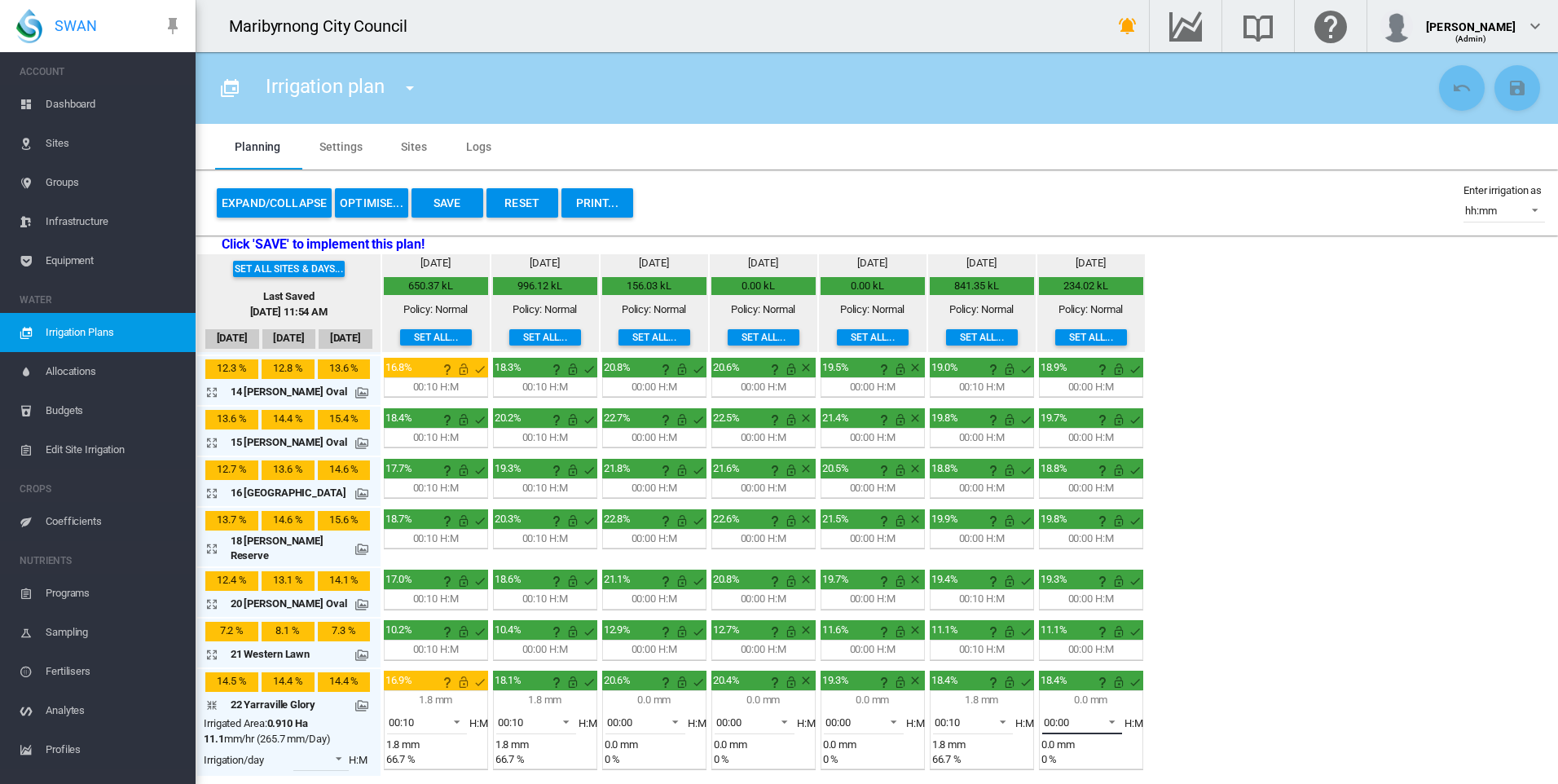
click at [1097, 713] on span at bounding box center [1107, 720] width 19 height 14
click at [1086, 703] on md-option "00:10" at bounding box center [1080, 711] width 111 height 39
click at [1229, 672] on div "Set all sites & days... Last Saved [DATE] 11:54 AM [DATE] Sep [DATE] [DATE] mm" at bounding box center [876, 516] width 1362 height 523
click at [1052, 716] on div "00:10" at bounding box center [1057, 722] width 25 height 12
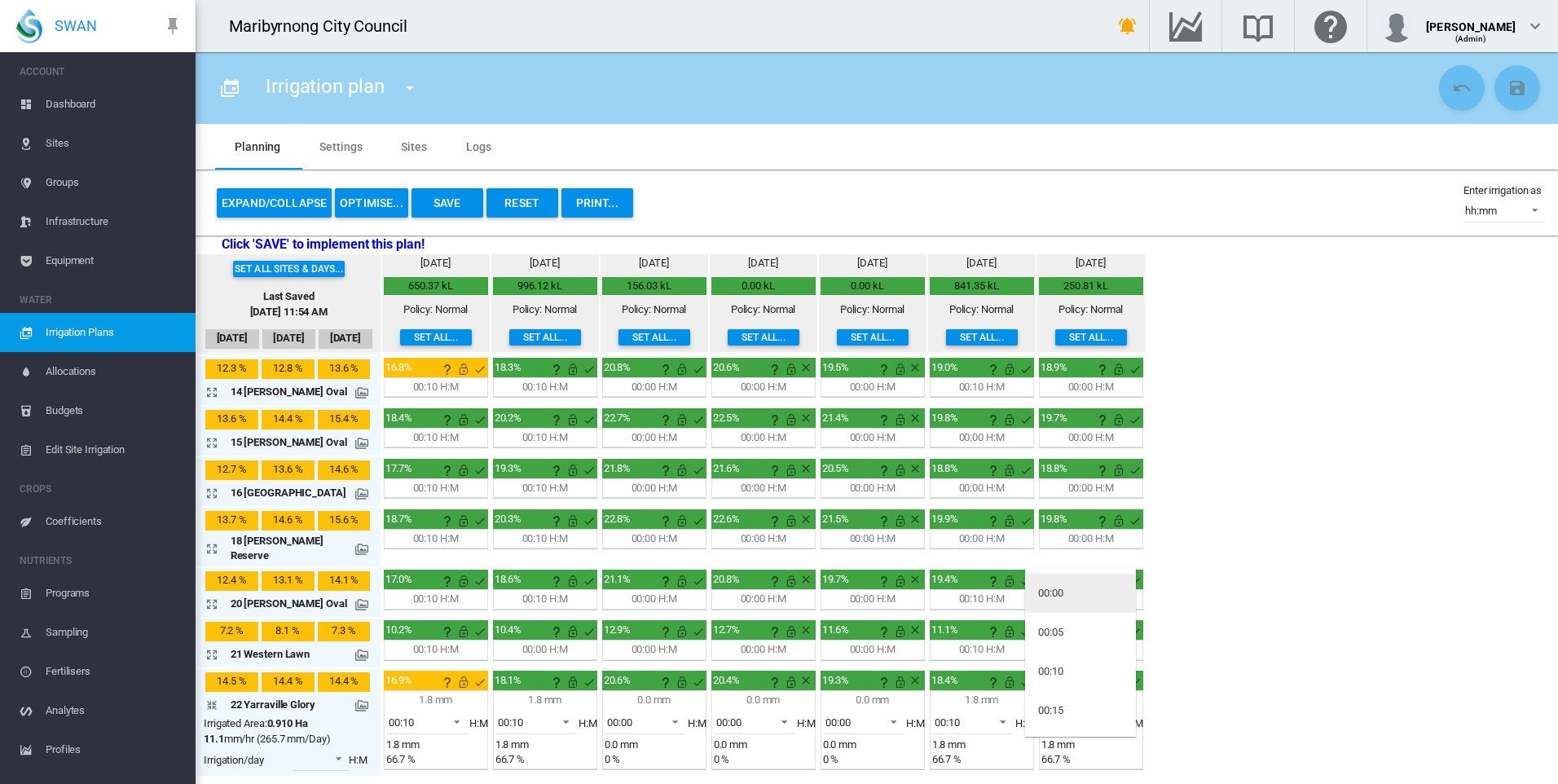
click at [1067, 594] on md-option "00:00" at bounding box center [1080, 593] width 111 height 39
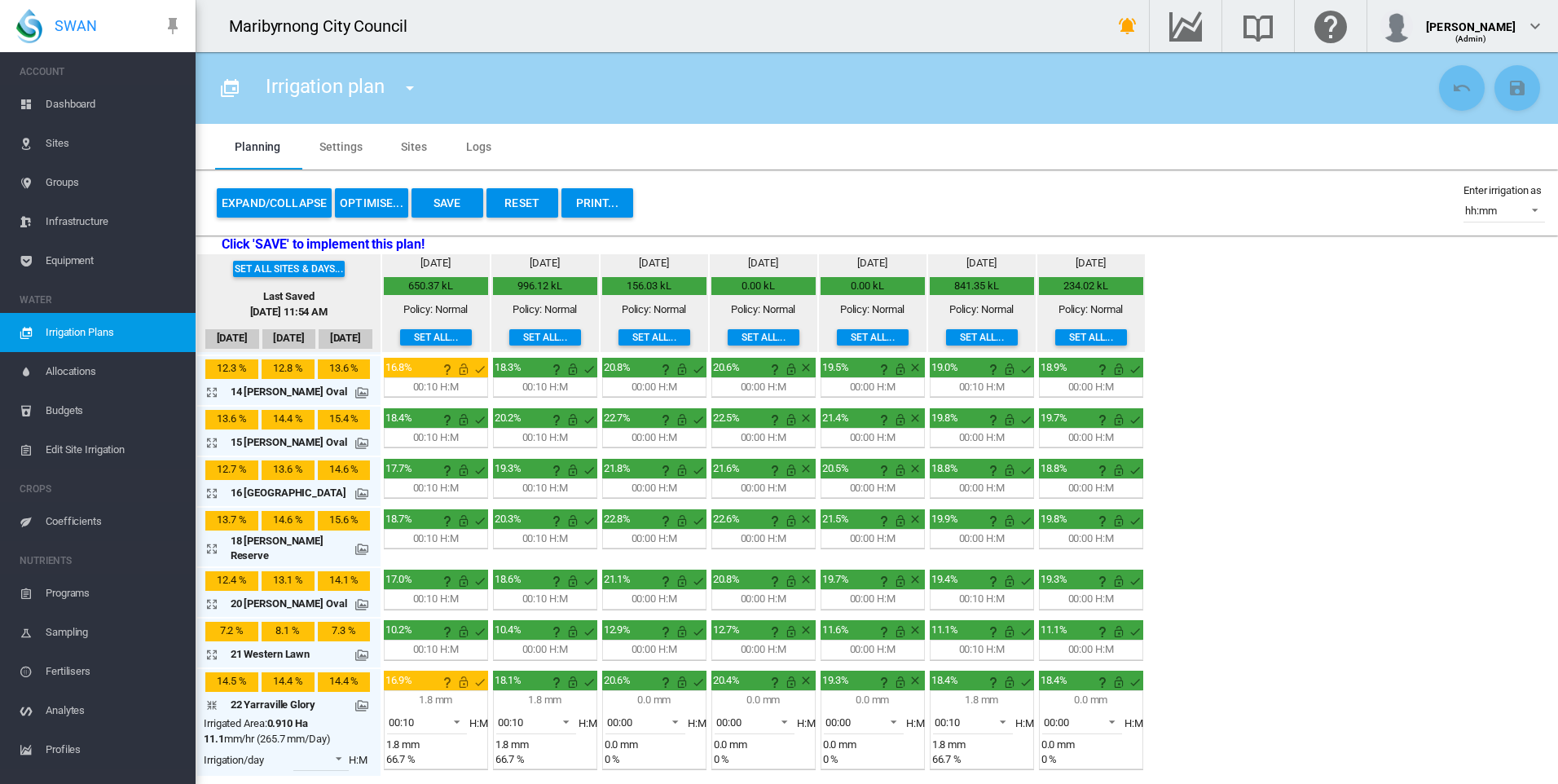
click at [1212, 638] on div "Set all sites & days... Last Saved [DATE] 11:54 AM [DATE] Sep [DATE] [DATE] mm" at bounding box center [876, 516] width 1362 height 523
drag, startPoint x: 212, startPoint y: 656, endPoint x: 567, endPoint y: 662, distance: 355.1
click at [212, 695] on md-icon "icon-arrow-collapse" at bounding box center [215, 704] width 19 height 19
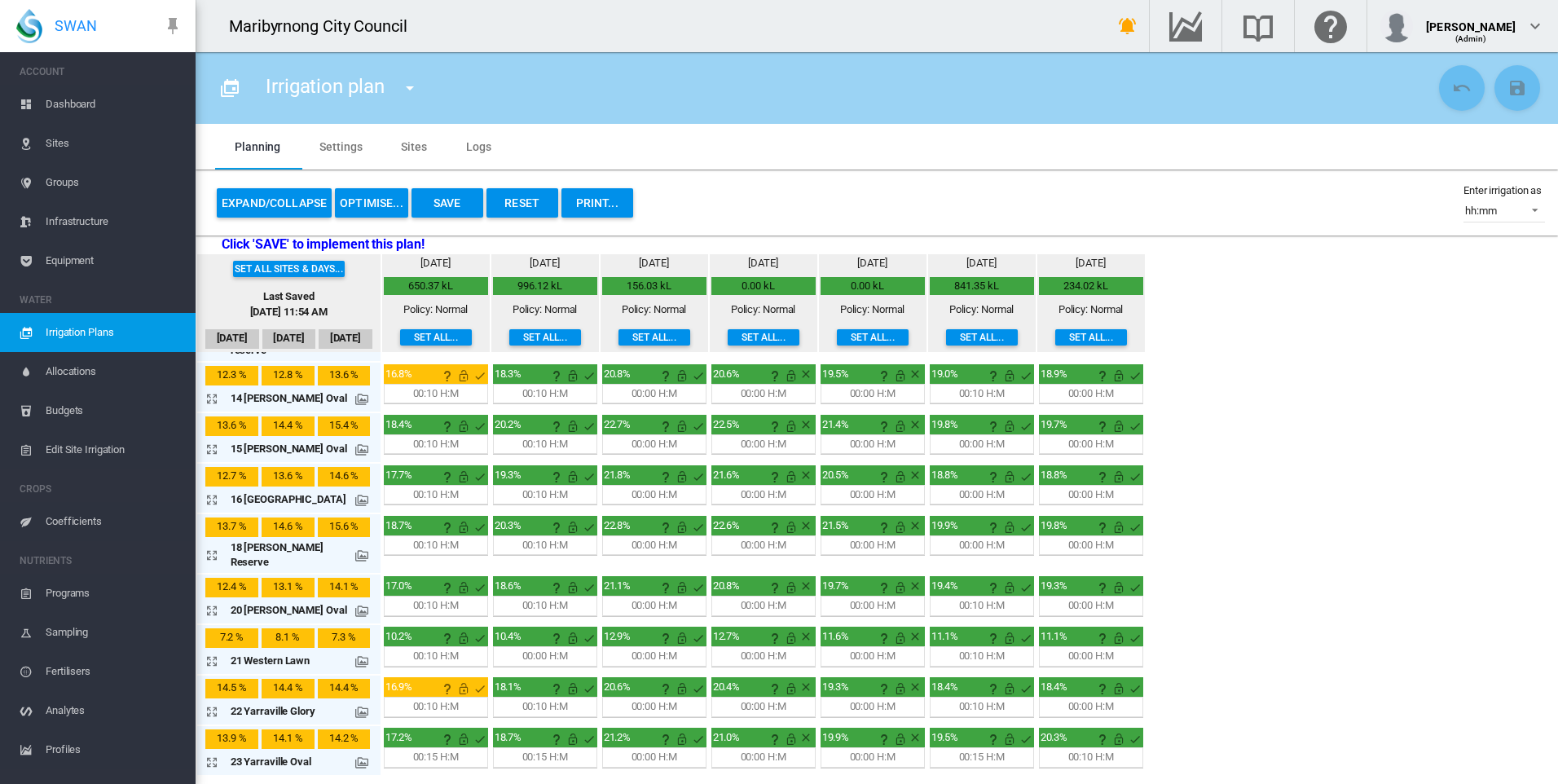
scroll to position [649, 0]
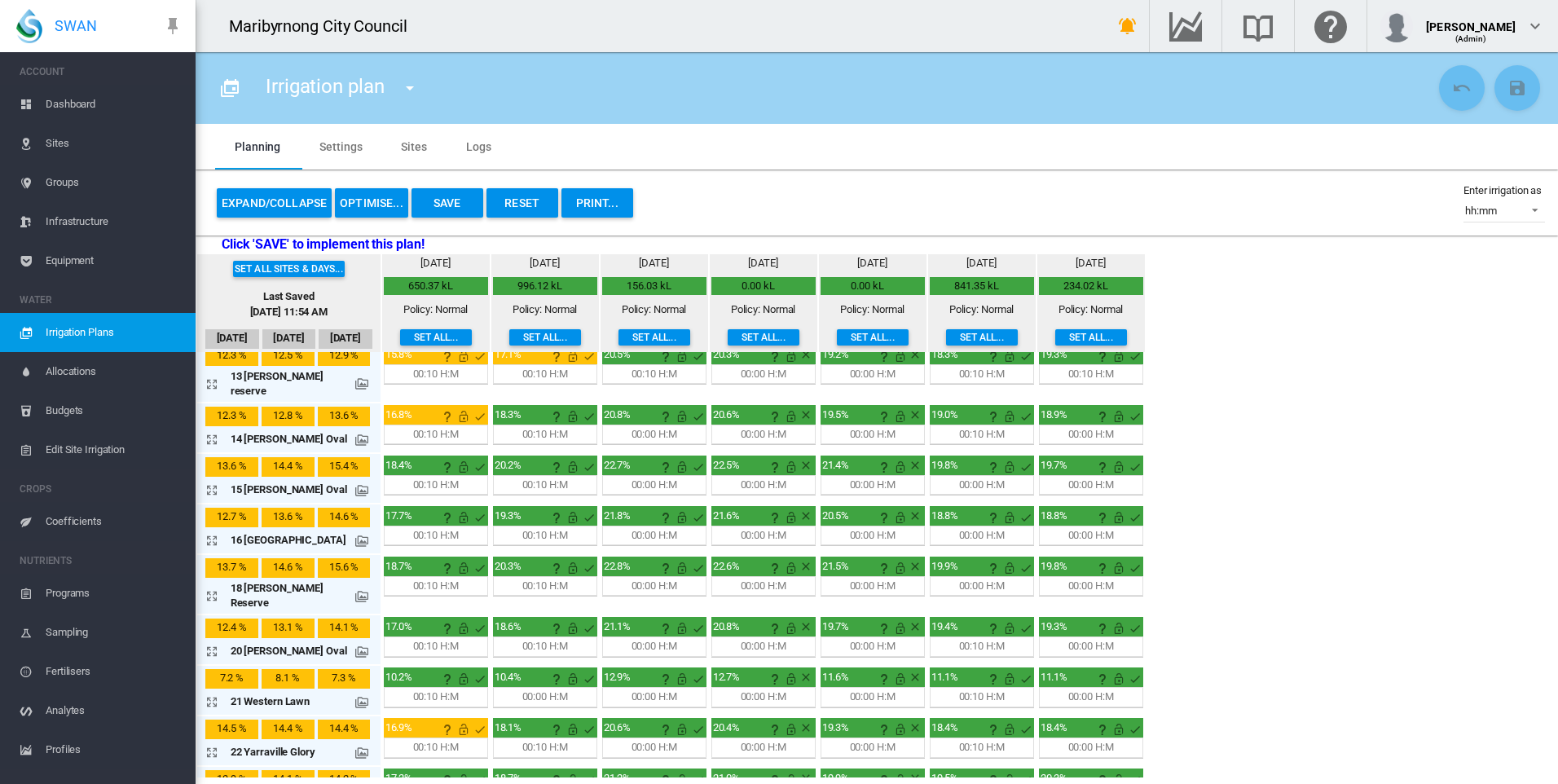
click at [1144, 643] on div "Set all sites & days... Last Saved [DATE] 11:54 AM [DATE] Sep [DATE] [DATE] mm" at bounding box center [876, 516] width 1362 height 523
drag, startPoint x: 209, startPoint y: 756, endPoint x: 224, endPoint y: 756, distance: 15.0
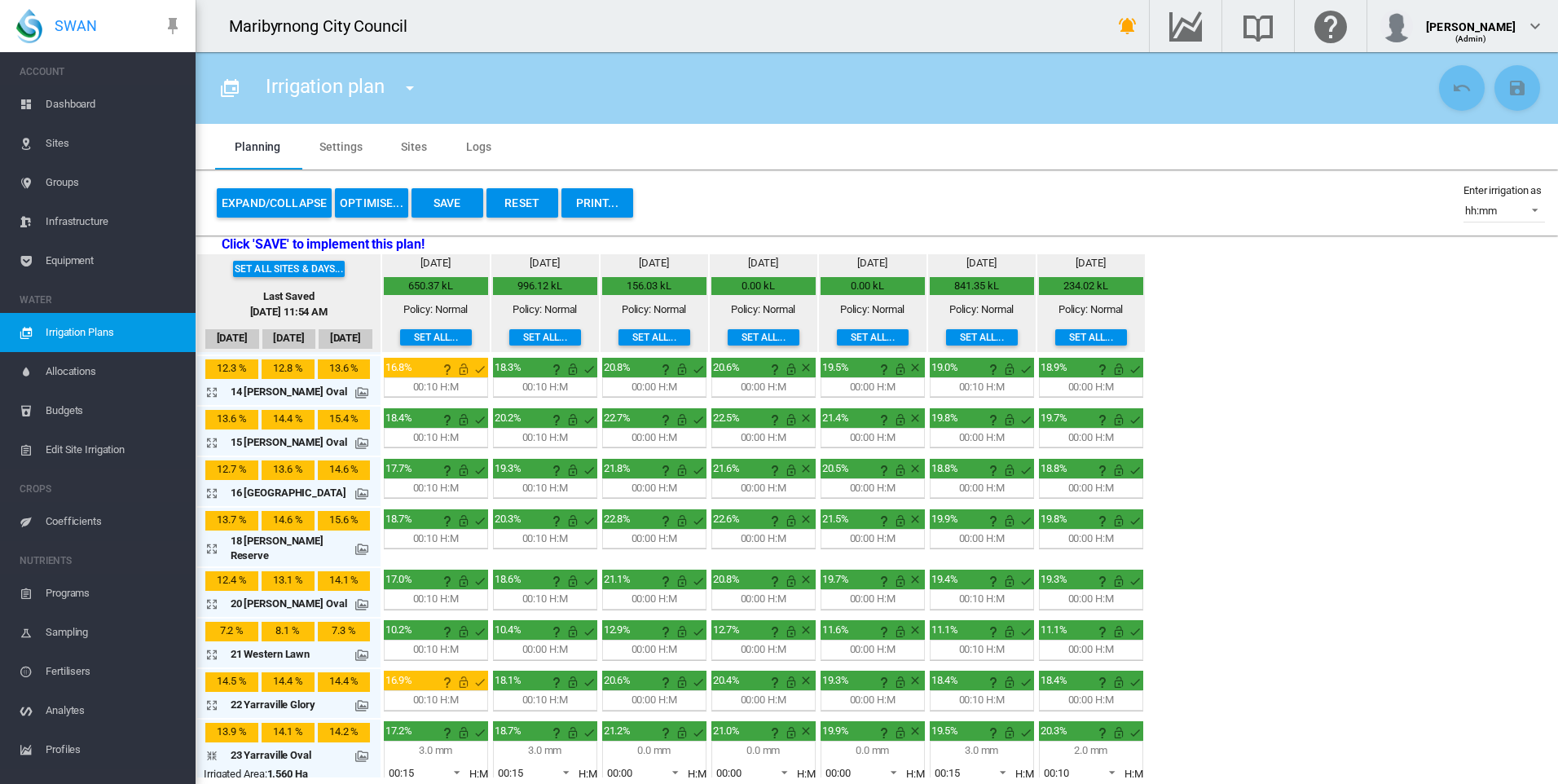
click at [447, 764] on span at bounding box center [452, 770] width 19 height 14
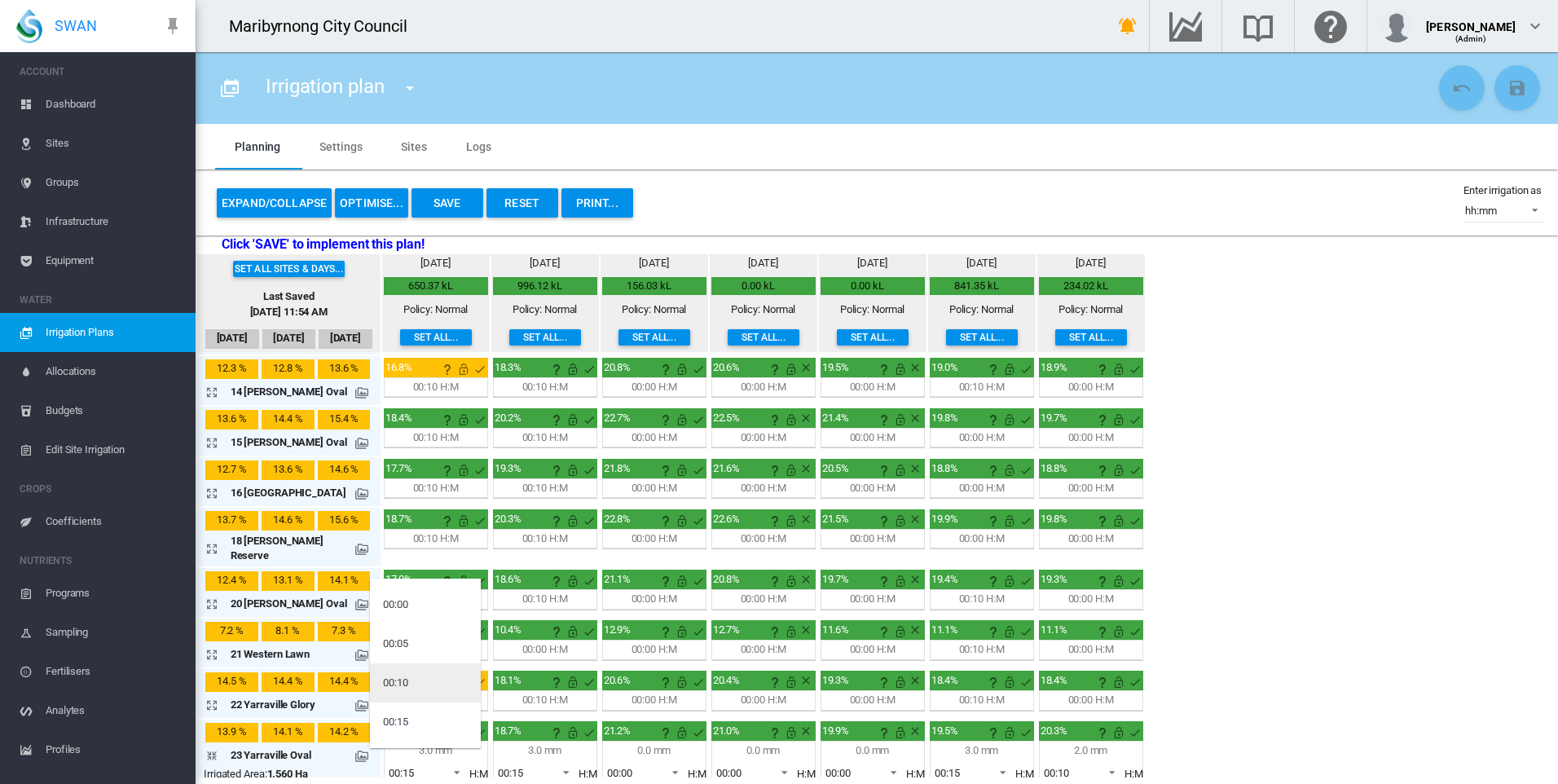
click at [434, 668] on md-option "00:10" at bounding box center [425, 682] width 111 height 39
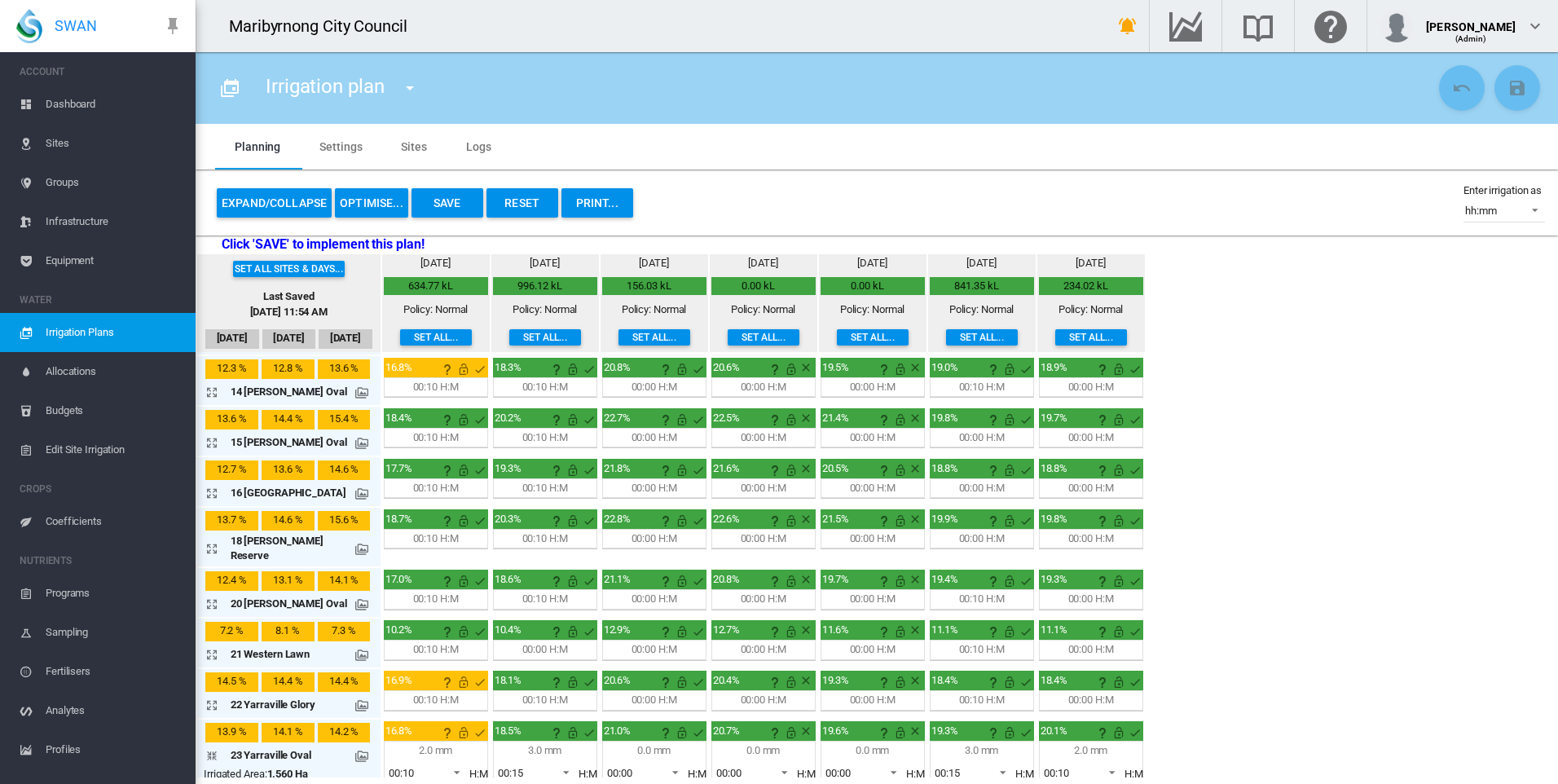
click at [569, 760] on md-select-value "00:15" at bounding box center [536, 772] width 80 height 25
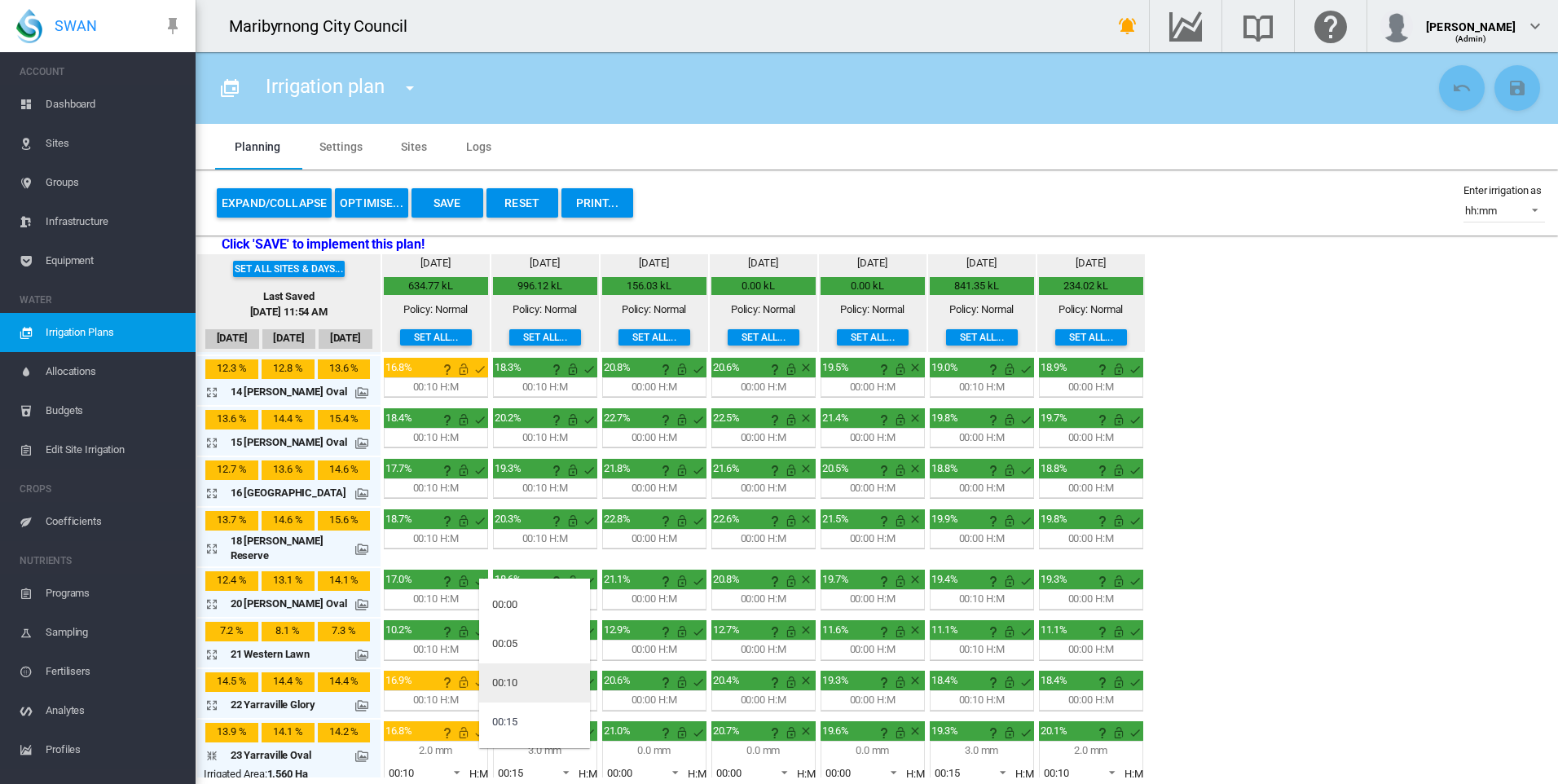
click at [550, 689] on md-option "00:10" at bounding box center [534, 682] width 111 height 39
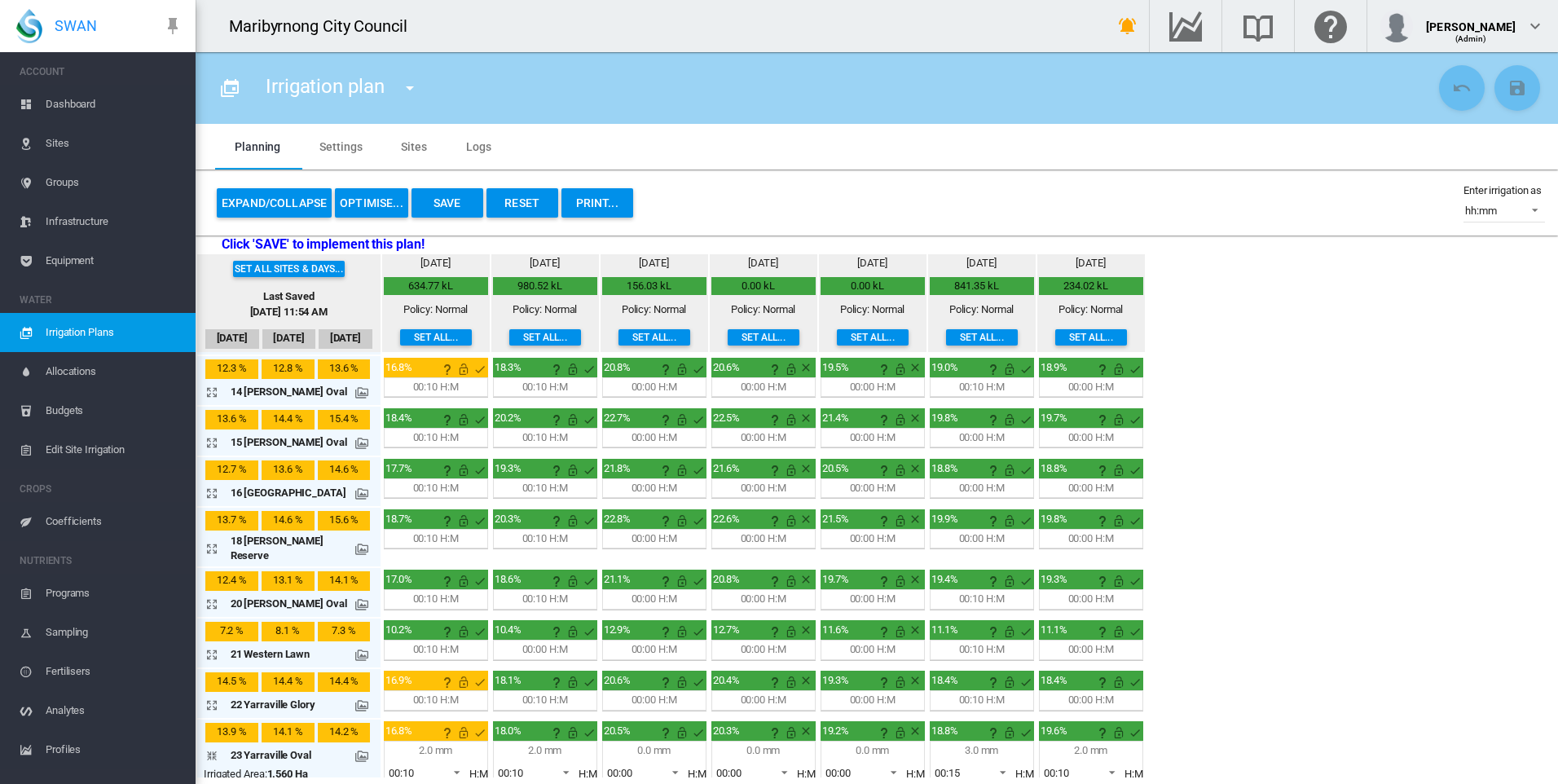
click at [988, 764] on span at bounding box center [997, 770] width 19 height 14
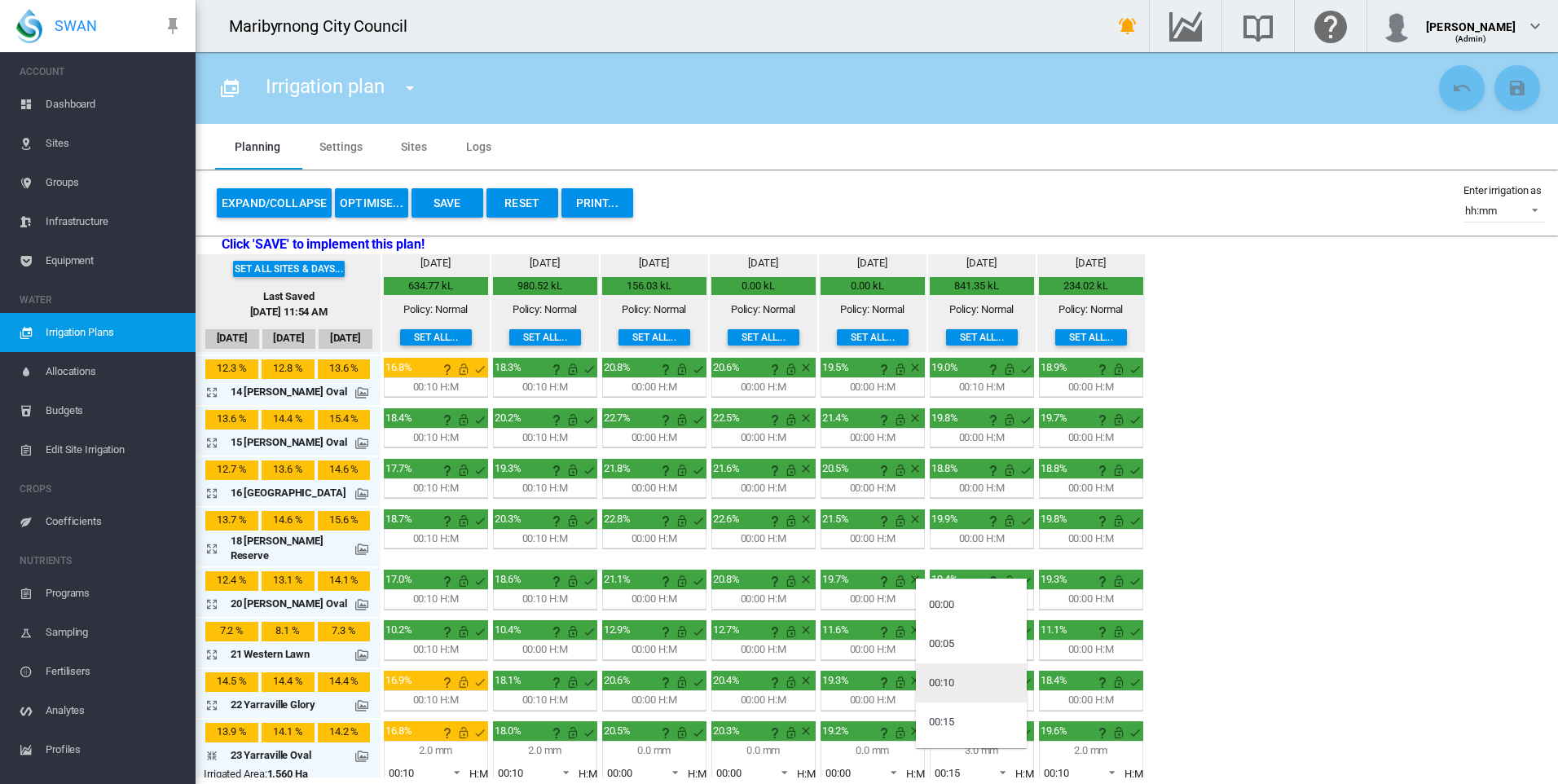
click at [964, 676] on md-option "00:10" at bounding box center [971, 682] width 111 height 39
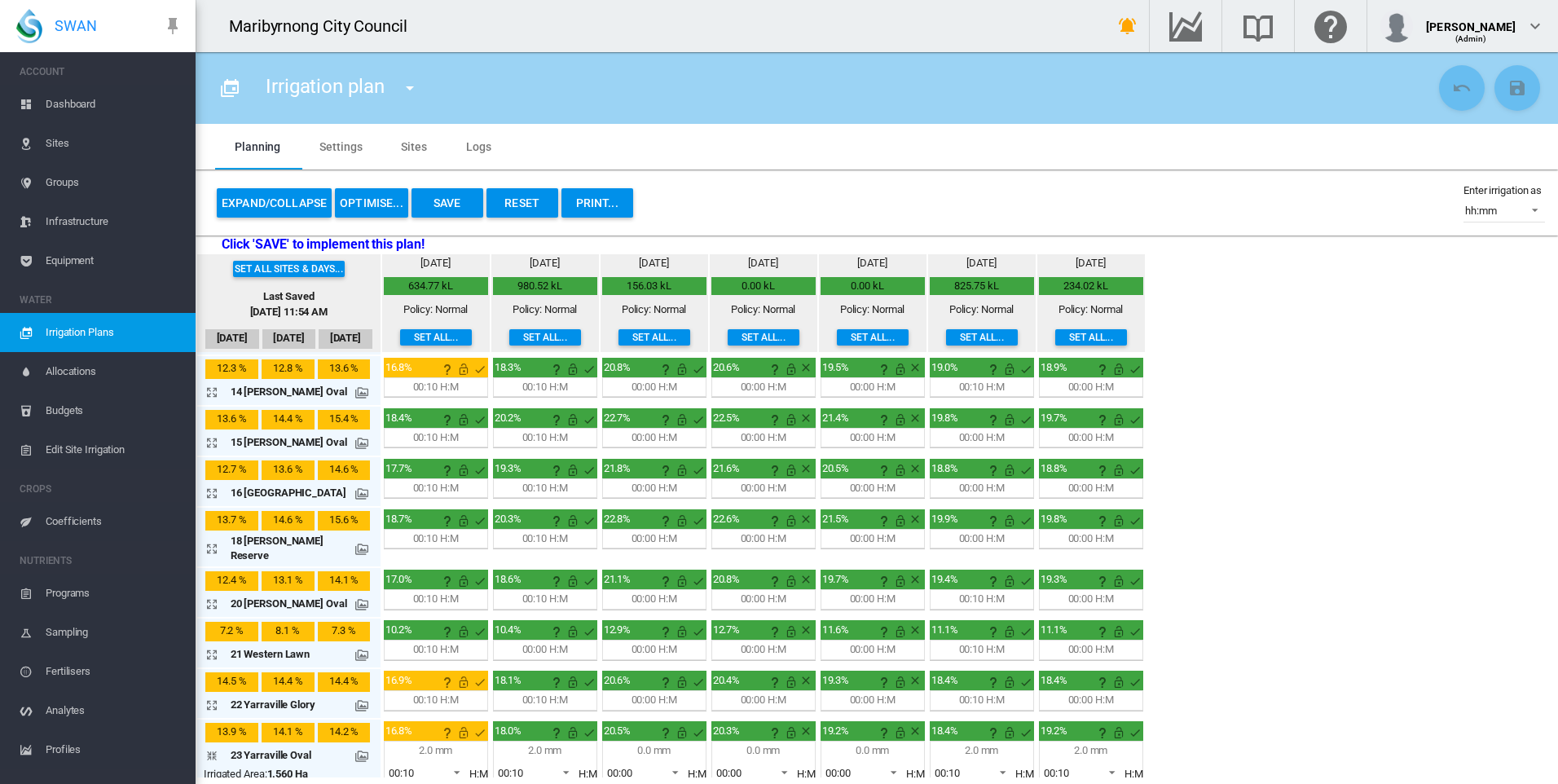
click at [1233, 682] on div "Set all sites & days... Last Saved [DATE] 11:54 AM [DATE] Sep [DATE] [DATE] mm" at bounding box center [876, 516] width 1362 height 523
click at [1068, 766] on span "00:10" at bounding box center [1069, 773] width 51 height 14
click at [1064, 635] on div "00:00" at bounding box center [1051, 632] width 25 height 14
click at [1279, 684] on div "Set all sites & days... Last Saved [DATE] 11:54 AM [DATE] Sep [DATE] [DATE] mm" at bounding box center [876, 516] width 1362 height 523
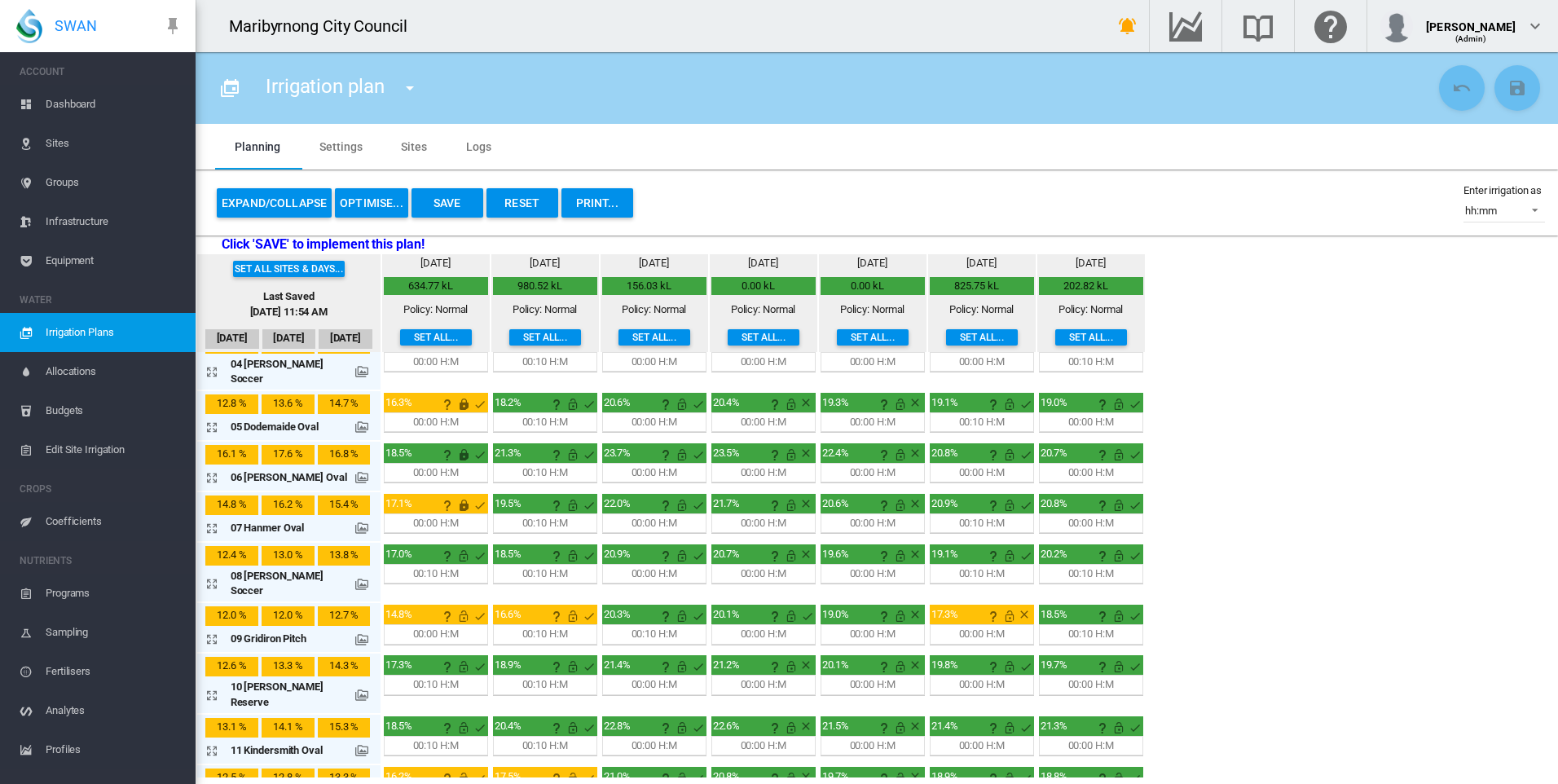
scroll to position [0, 0]
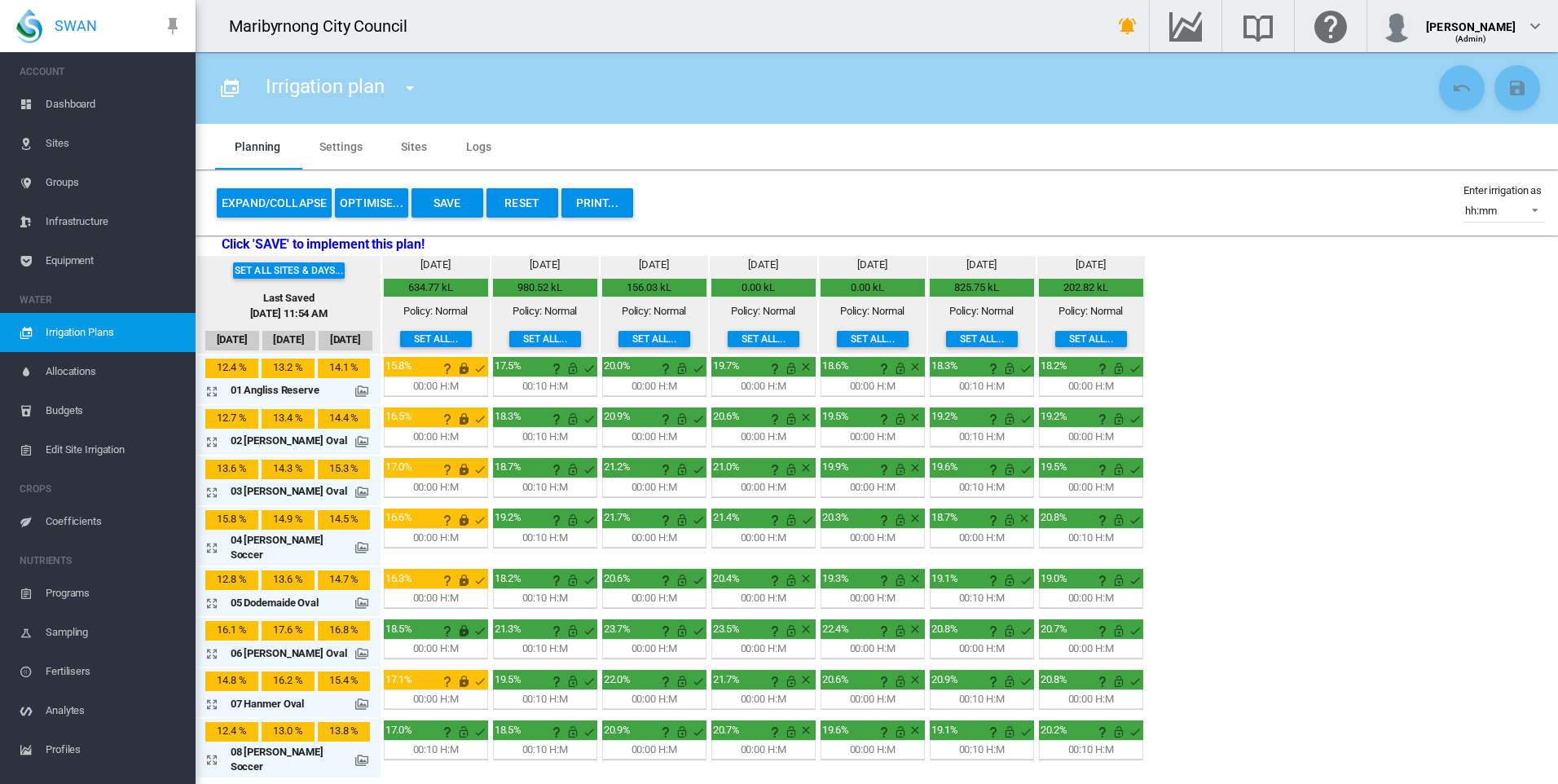
click at [213, 544] on md-icon "icon-arrow-expand" at bounding box center [215, 547] width 19 height 19
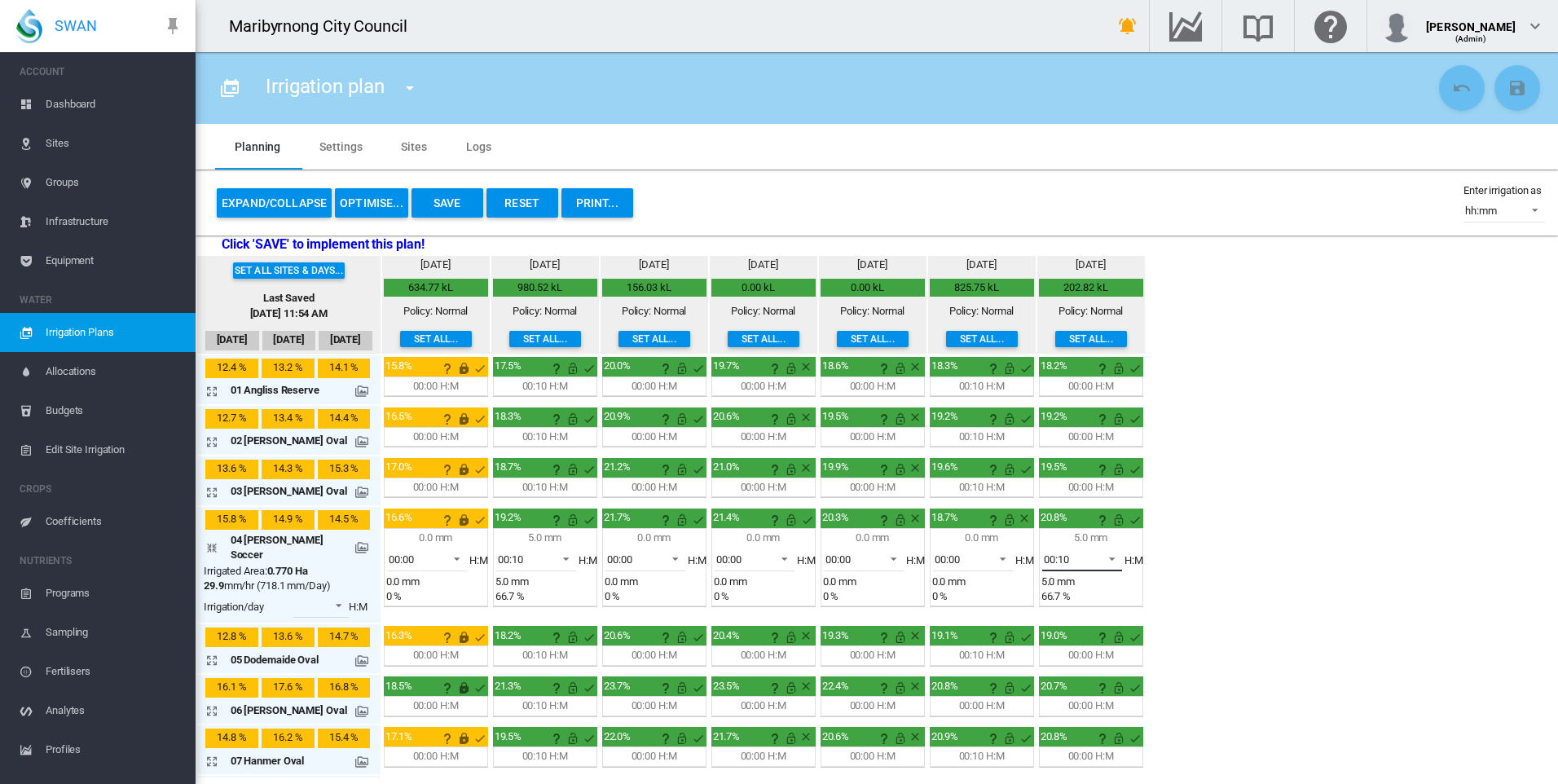
click at [1085, 560] on span "00:10" at bounding box center [1069, 559] width 51 height 14
click at [1075, 470] on md-option "00:00" at bounding box center [1080, 481] width 111 height 39
click at [1229, 582] on div "Set all sites & days... Last Saved [DATE] 11:54 AM [DATE] Sep [DATE] [DATE] mm" at bounding box center [876, 516] width 1362 height 523
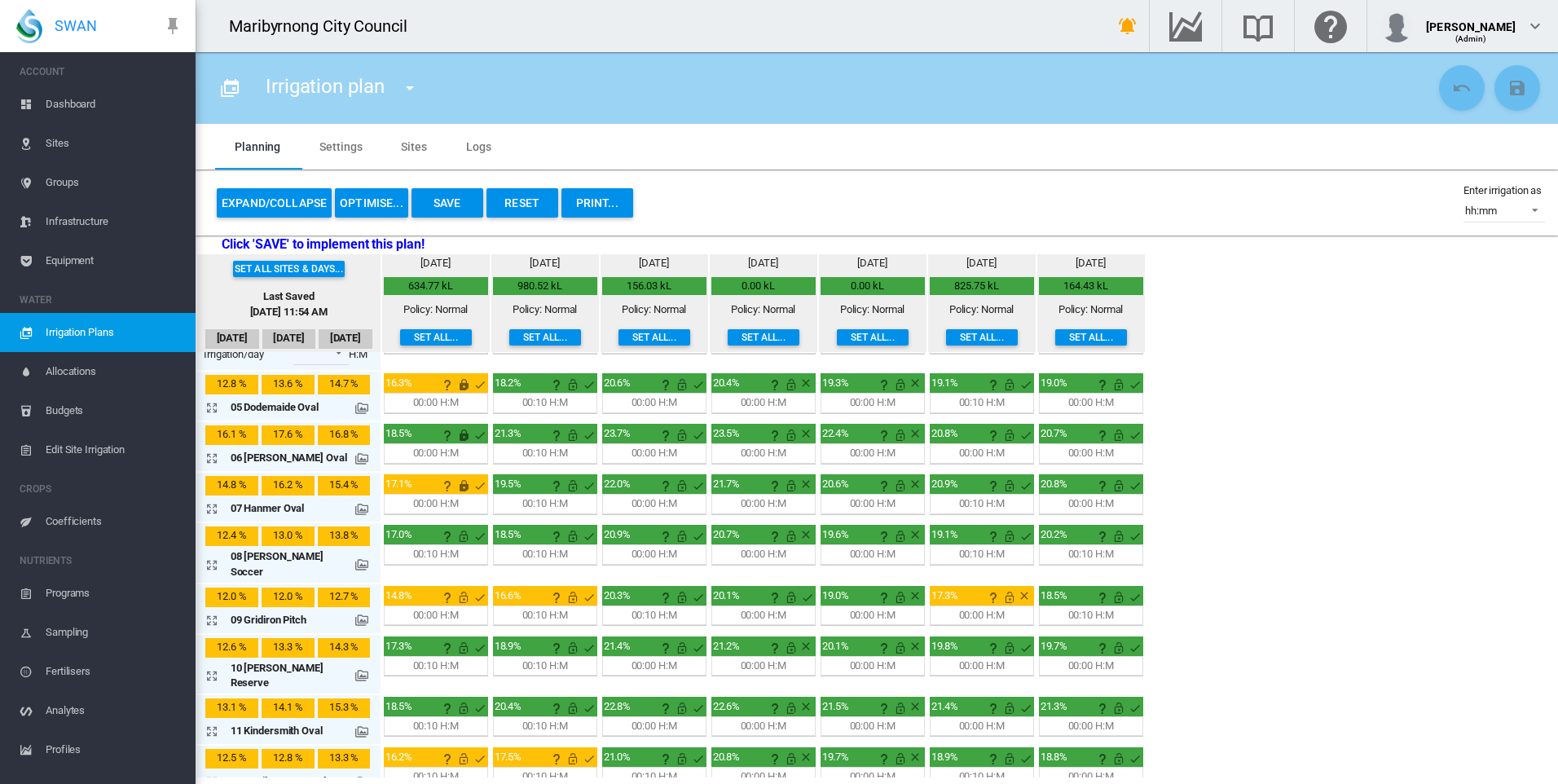
scroll to position [326, 0]
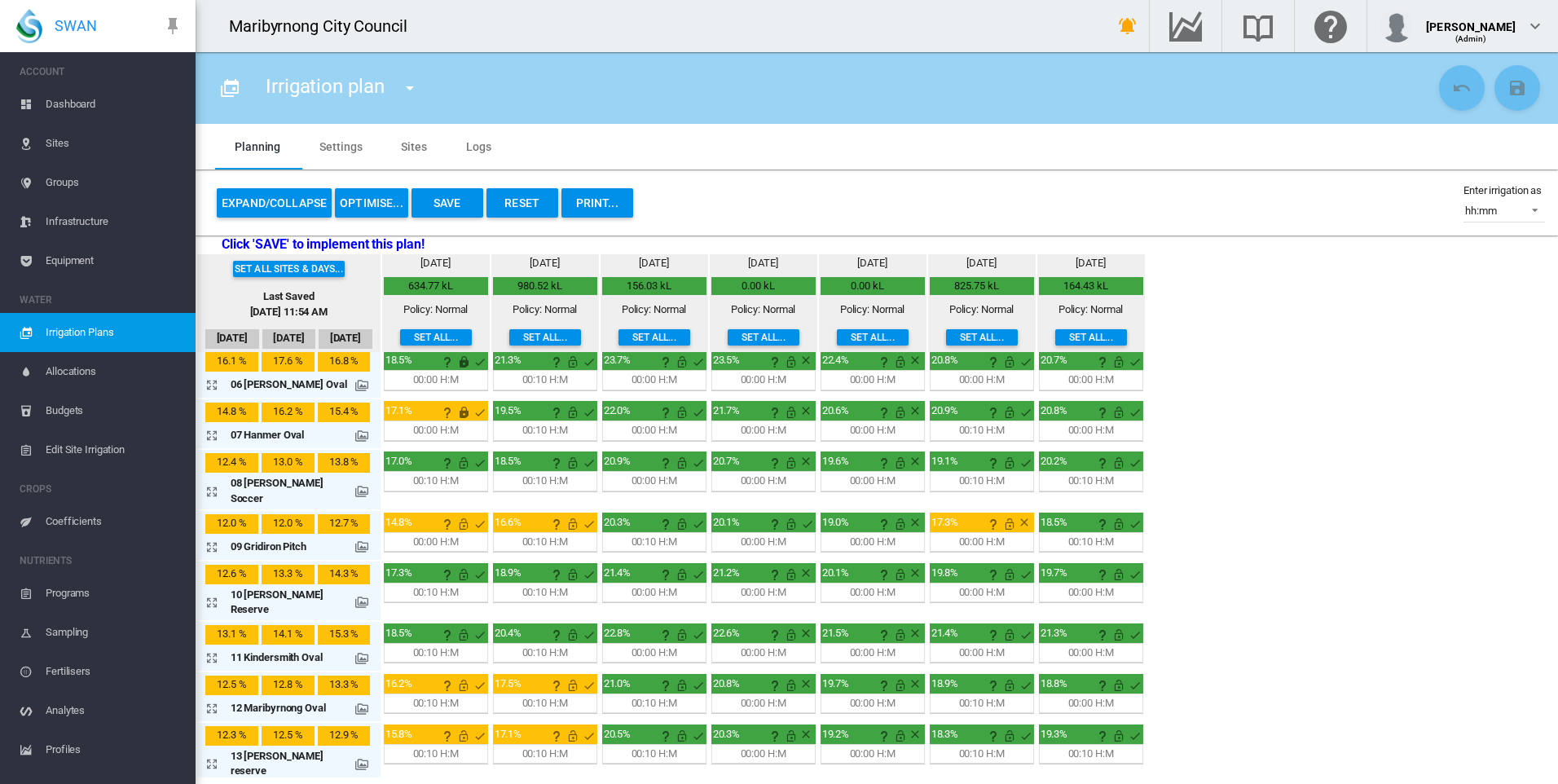
click at [216, 482] on md-icon "icon-arrow-expand" at bounding box center [215, 491] width 19 height 19
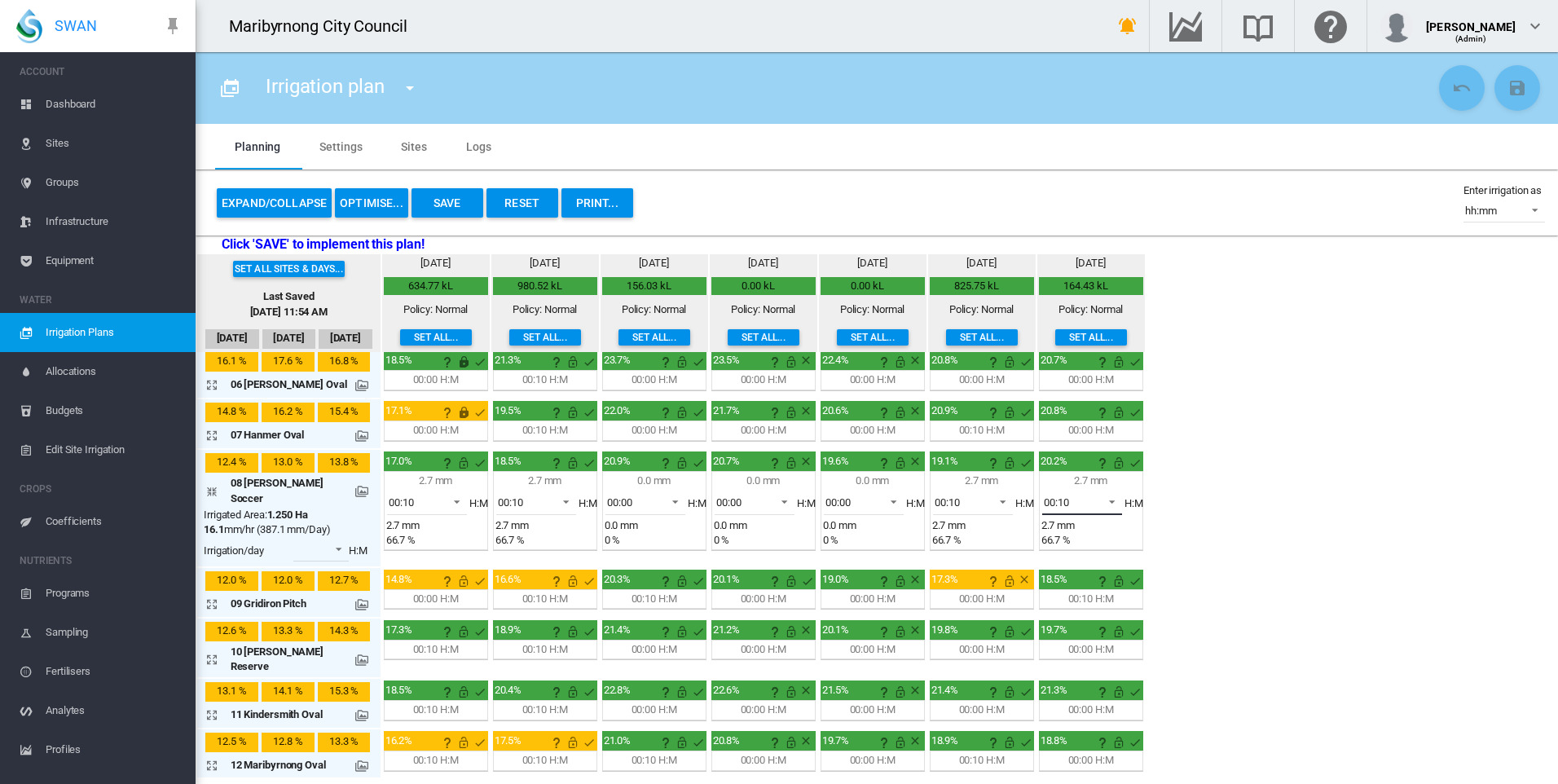
click at [1091, 493] on md-select-value "00:10" at bounding box center [1082, 502] width 80 height 25
click at [1085, 406] on md-option "00:00" at bounding box center [1080, 415] width 111 height 39
click at [1225, 546] on div "Set all sites & days... Last Saved [DATE] 11:54 AM [DATE] Sep [DATE] [DATE] mm" at bounding box center [876, 516] width 1362 height 523
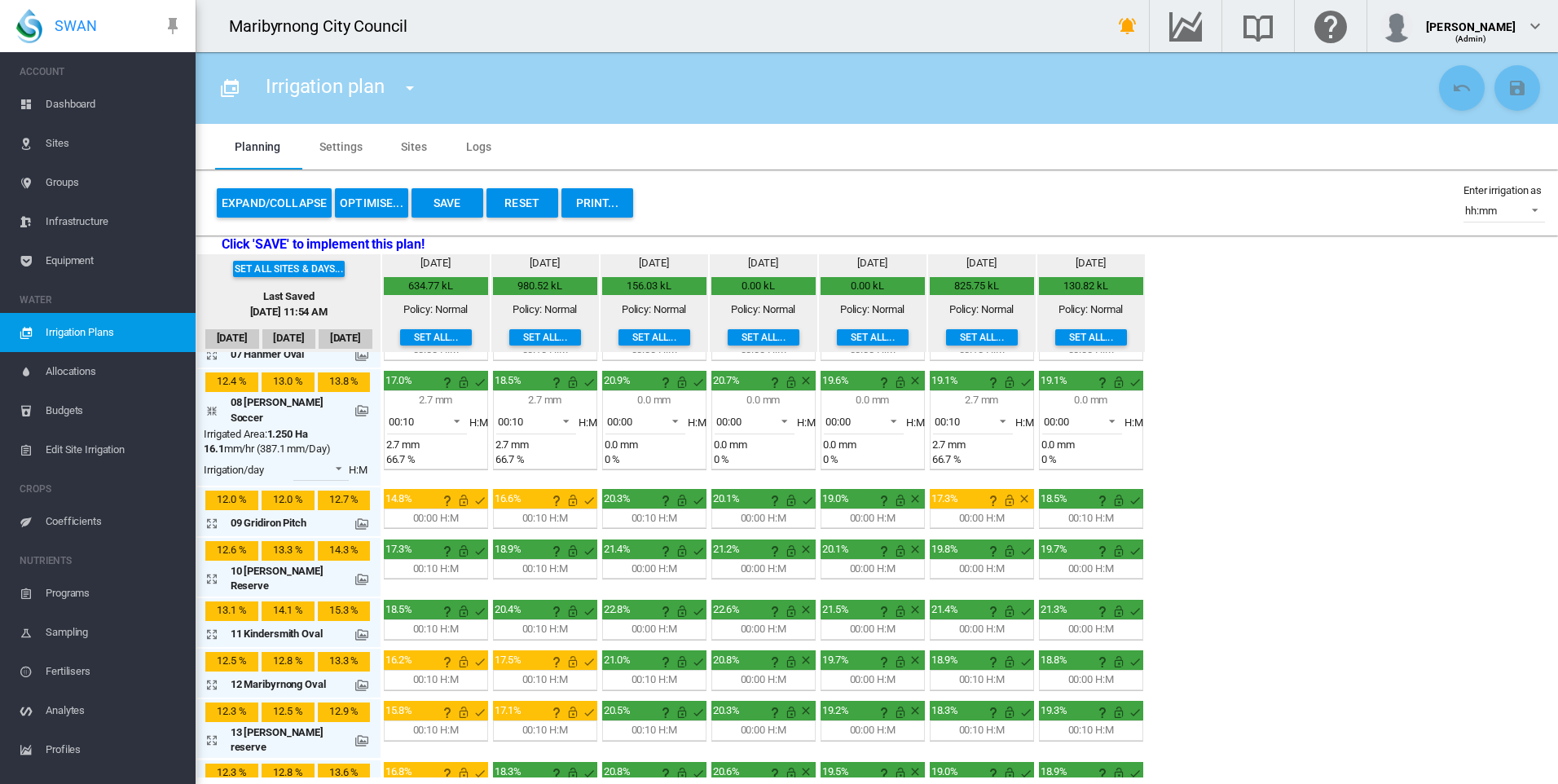
scroll to position [489, 0]
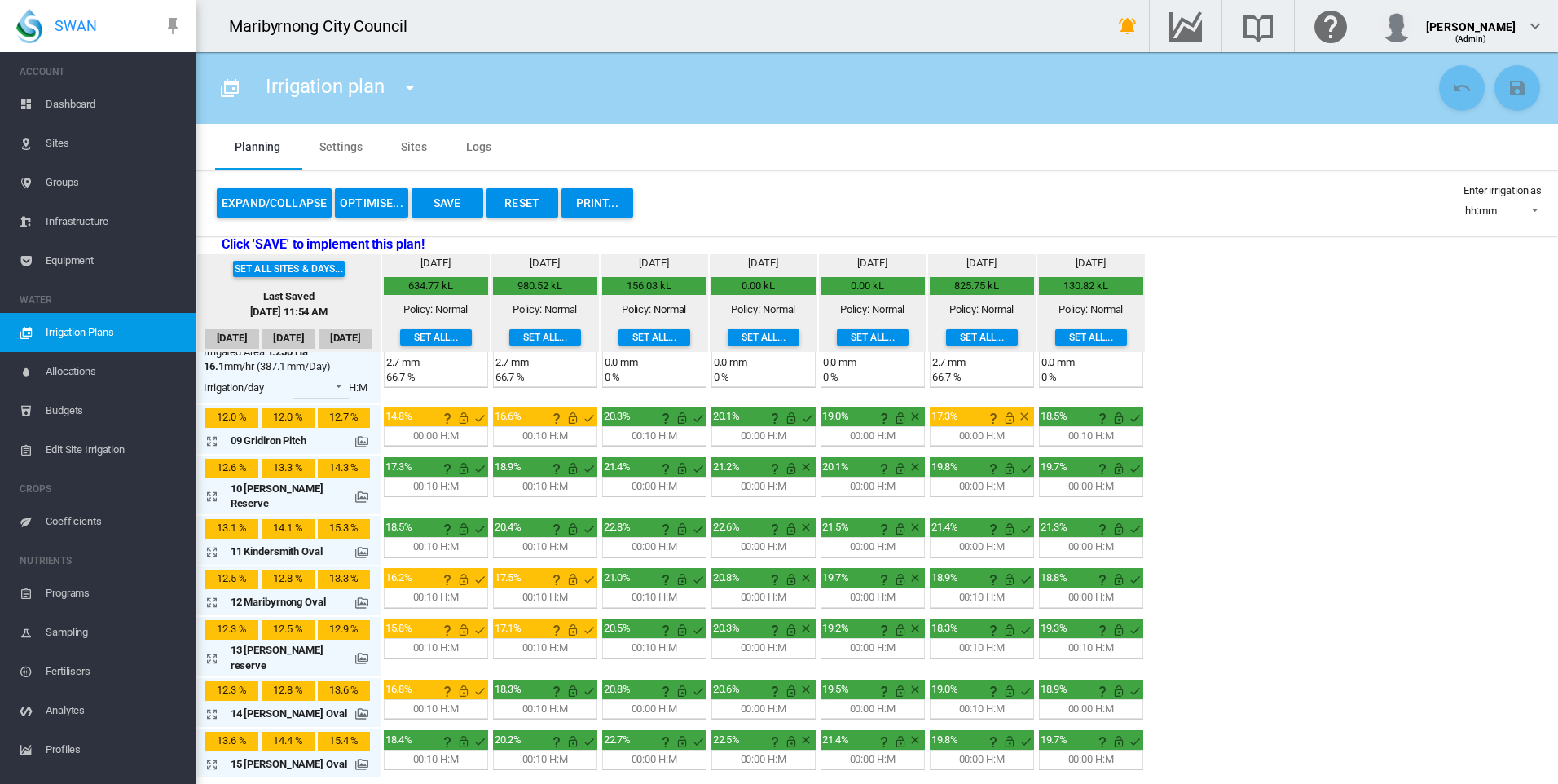
click at [211, 431] on md-icon "icon-arrow-expand" at bounding box center [215, 440] width 19 height 19
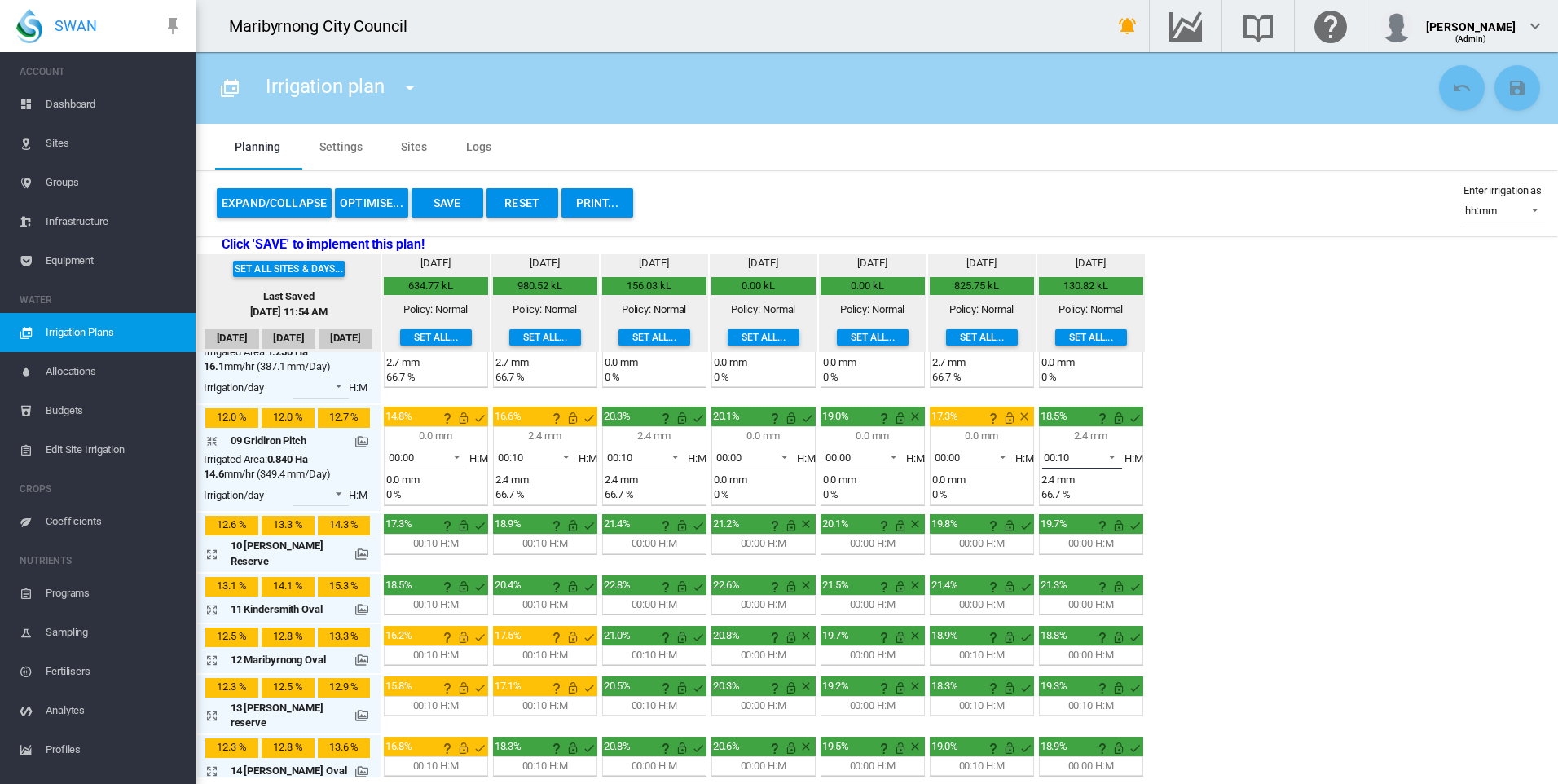
click at [1097, 448] on span at bounding box center [1107, 455] width 19 height 14
click at [1223, 433] on md-backdrop at bounding box center [779, 392] width 1558 height 784
click at [1216, 467] on div "Set all sites & days... Last Saved [DATE] 11:54 AM [DATE] Sep [DATE] [DATE] mm" at bounding box center [876, 516] width 1362 height 523
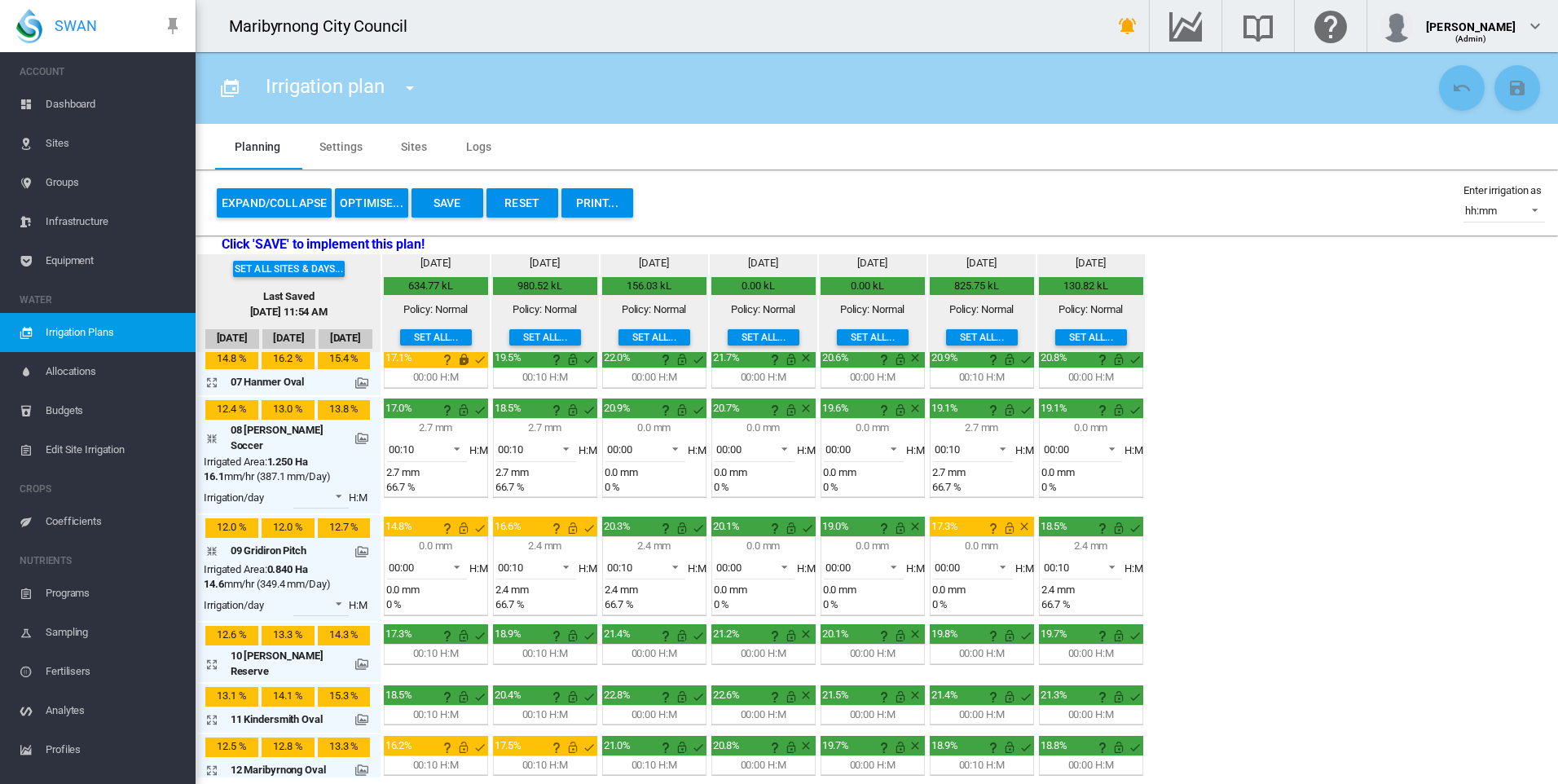
scroll to position [0, 0]
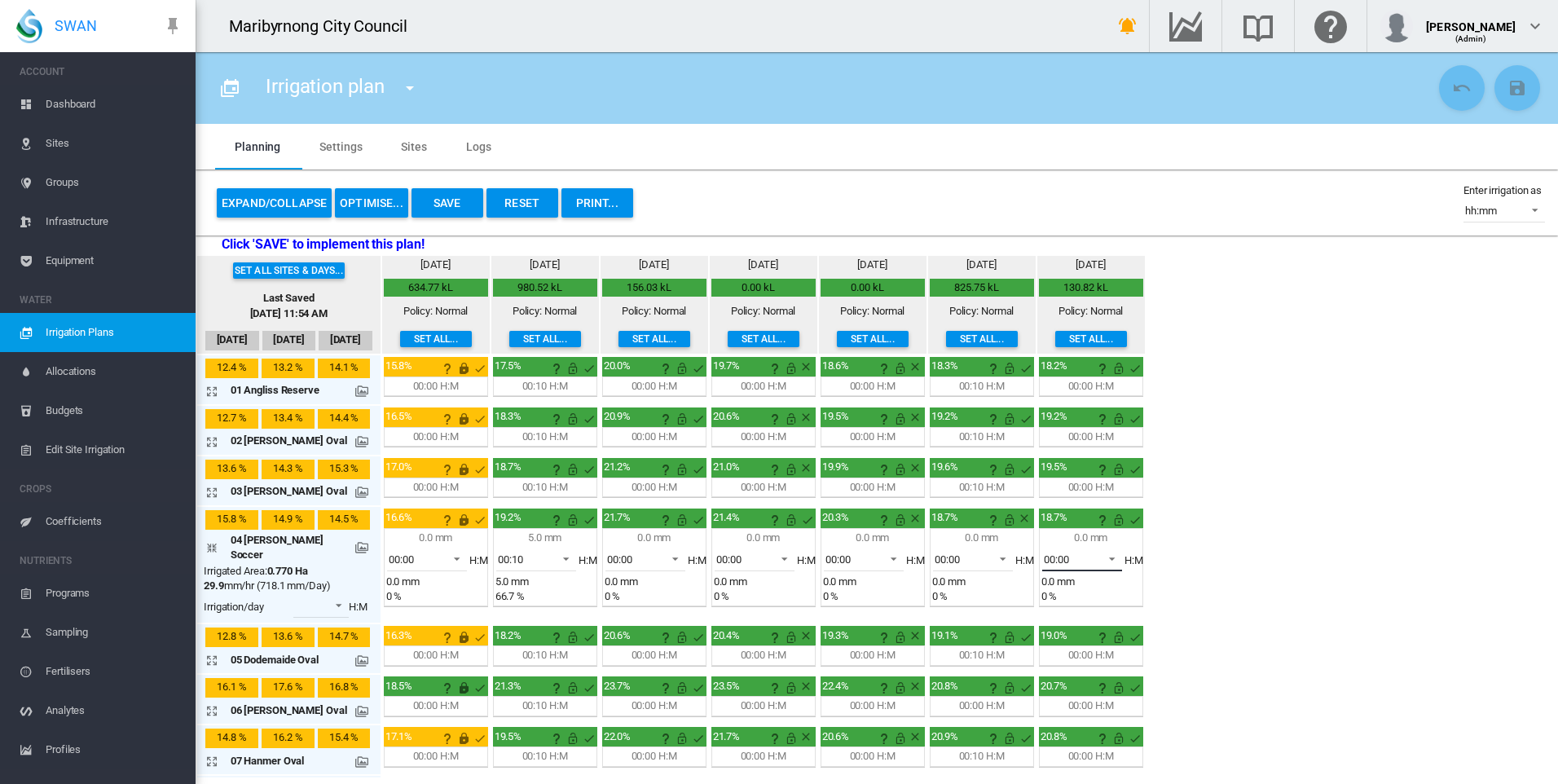
click at [1086, 560] on span "00:00" at bounding box center [1069, 559] width 51 height 14
click at [1073, 638] on md-option "00:10" at bounding box center [1080, 637] width 111 height 39
click at [1228, 593] on div "Set all sites & days... Last Saved [DATE] 11:54 AM [DATE] Sep [DATE] [DATE] mm" at bounding box center [876, 516] width 1362 height 523
click at [212, 544] on md-icon "icon-arrow-collapse" at bounding box center [215, 547] width 19 height 19
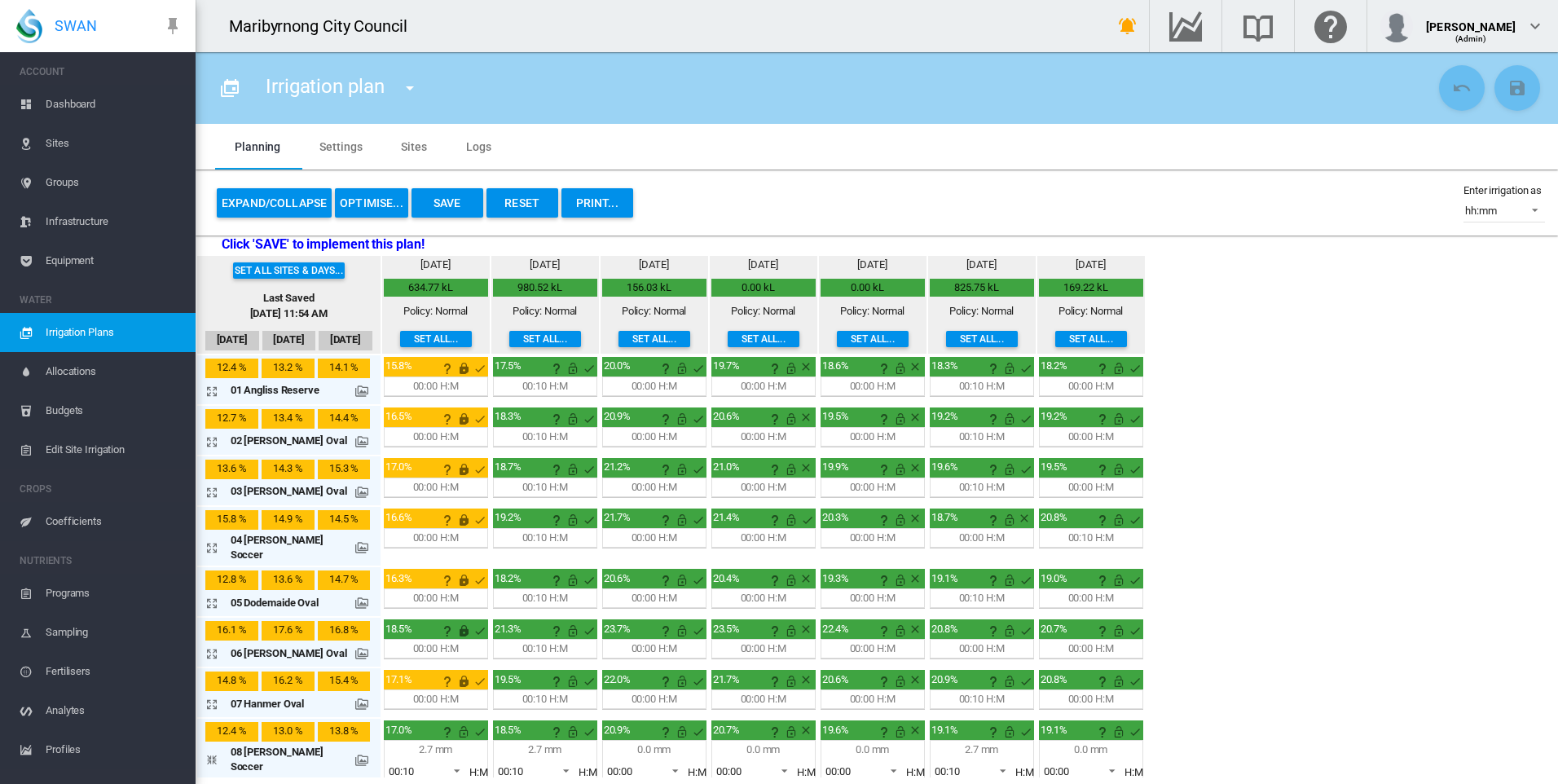
click at [449, 204] on button "Save" at bounding box center [447, 202] width 72 height 30
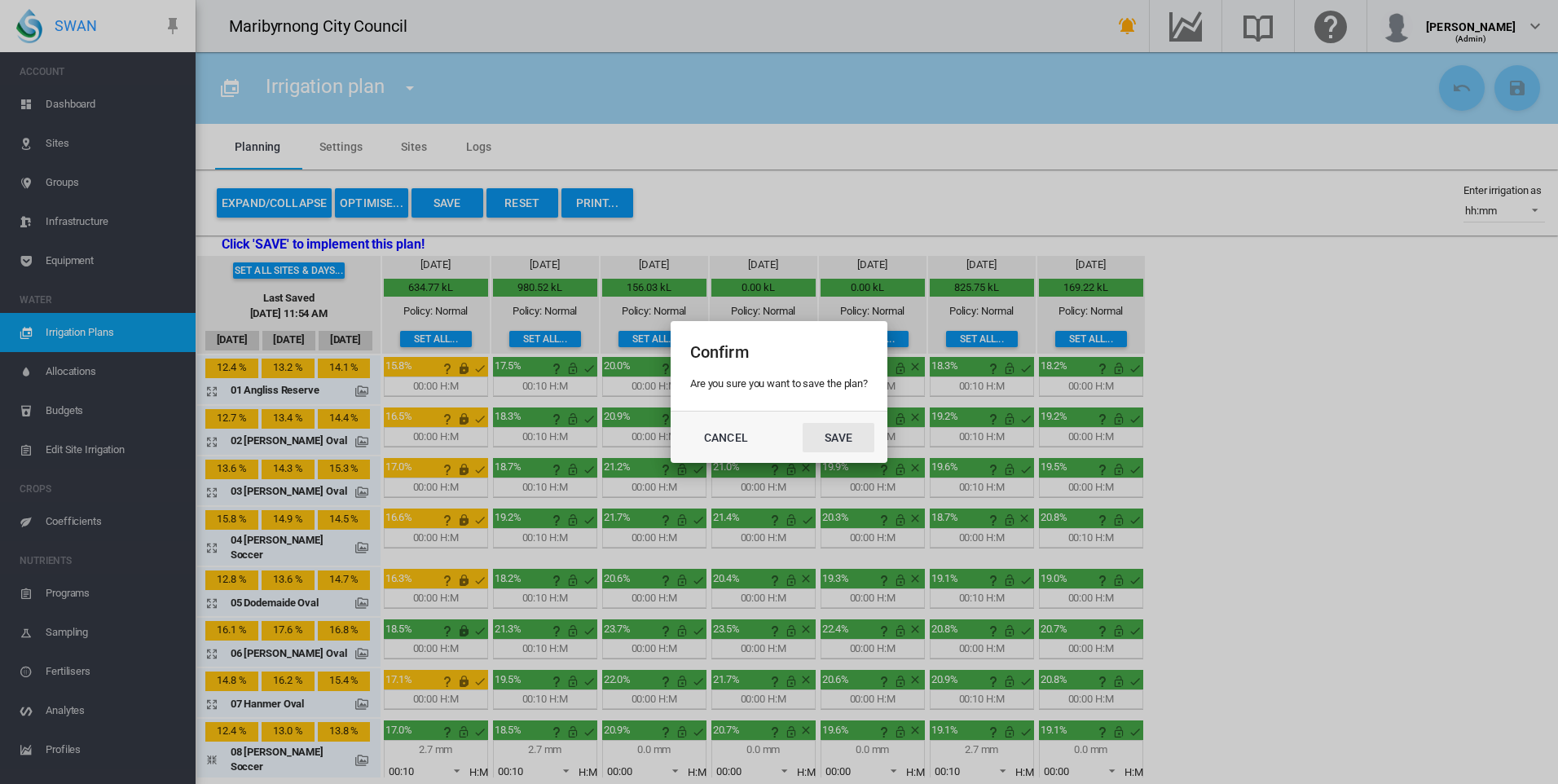
click at [840, 436] on button "Save" at bounding box center [838, 437] width 72 height 30
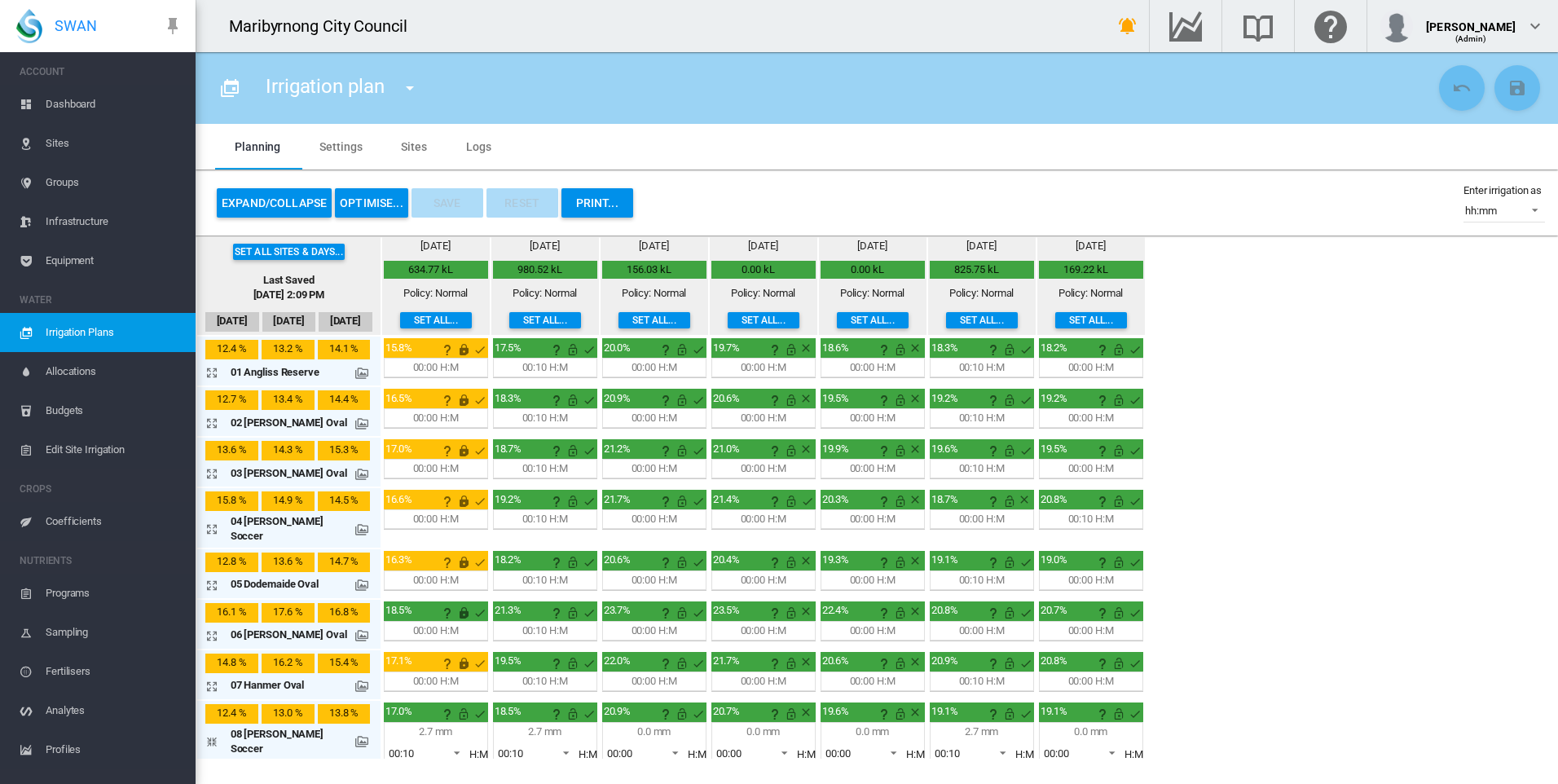
click at [594, 193] on button "PRINT..." at bounding box center [597, 202] width 72 height 30
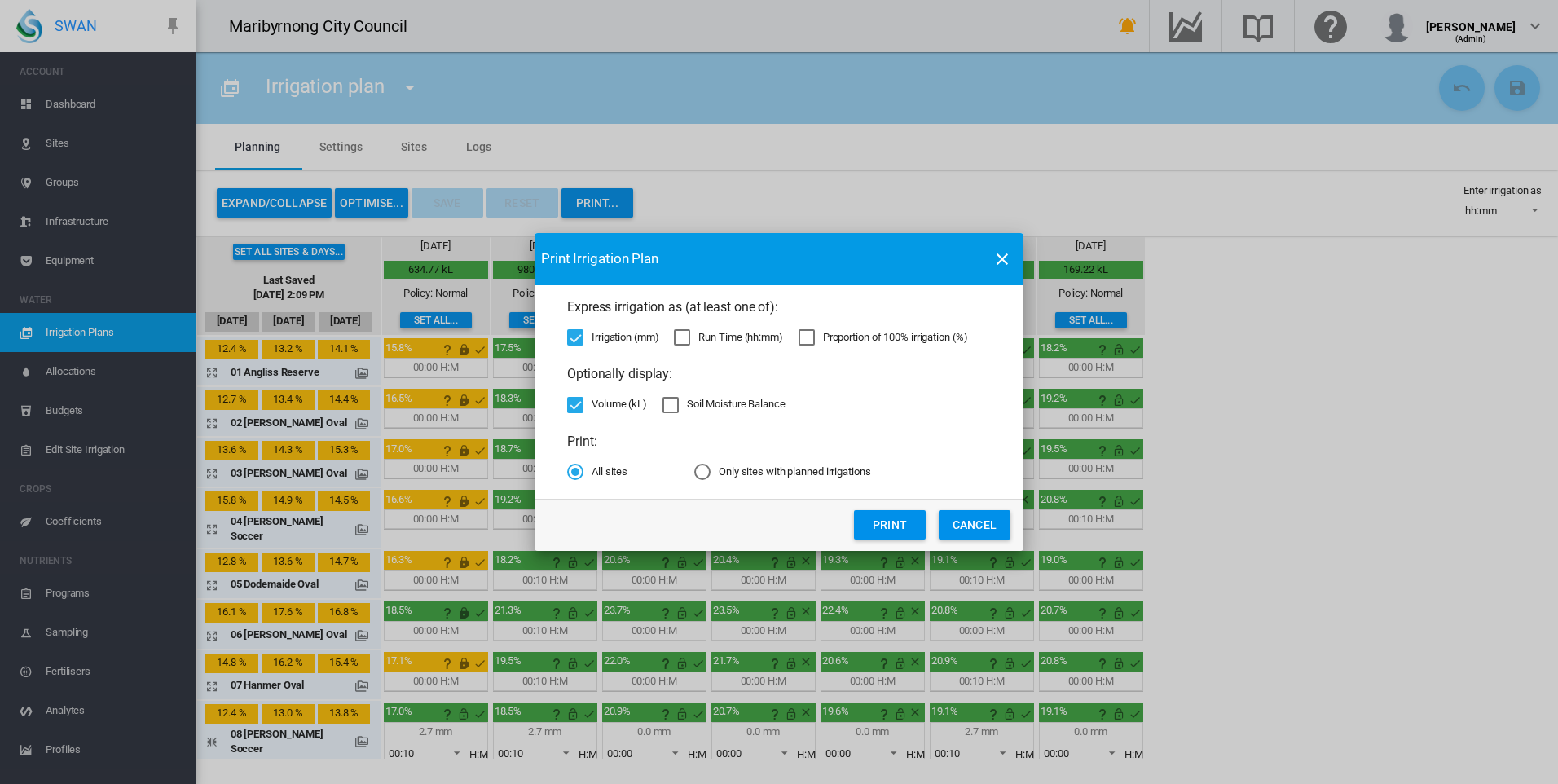
click at [749, 469] on md-radio-button "Only sites with planned irrigations" at bounding box center [843, 472] width 296 height 15
click at [876, 530] on button "Print" at bounding box center [890, 524] width 72 height 30
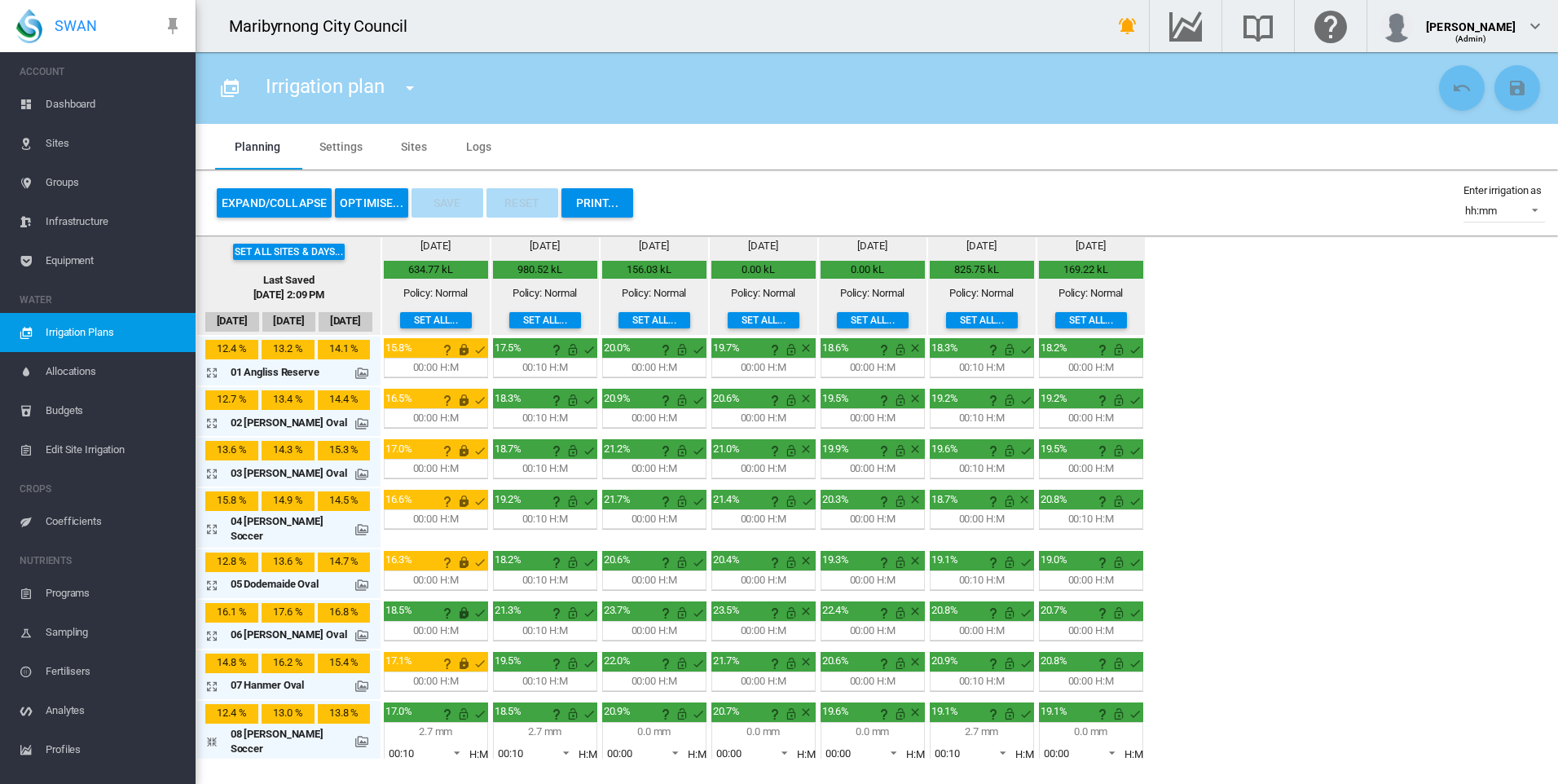
click at [88, 111] on span "Dashboard" at bounding box center [114, 104] width 137 height 39
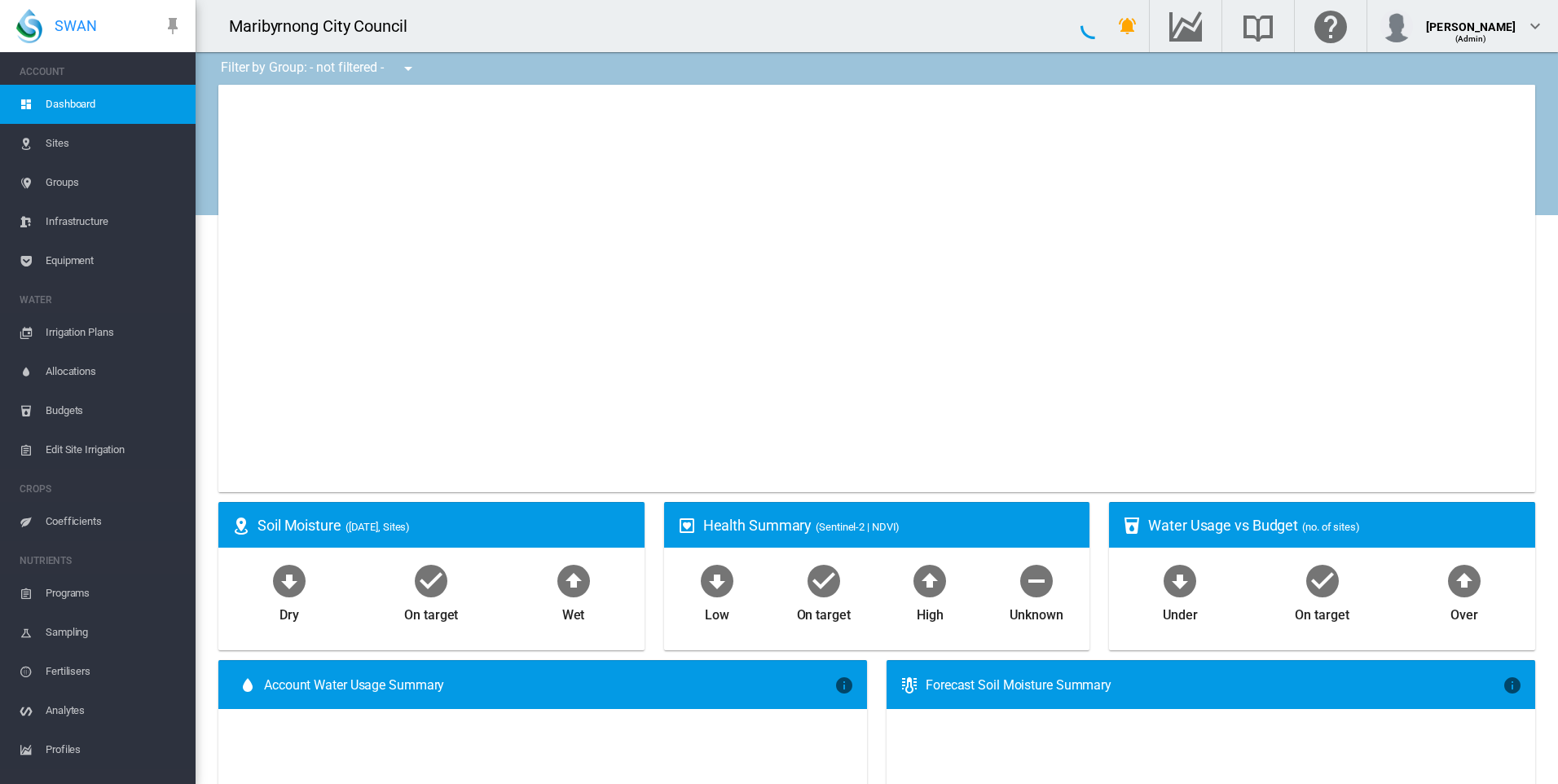
type input "**********"
